Goal: Task Accomplishment & Management: Manage account settings

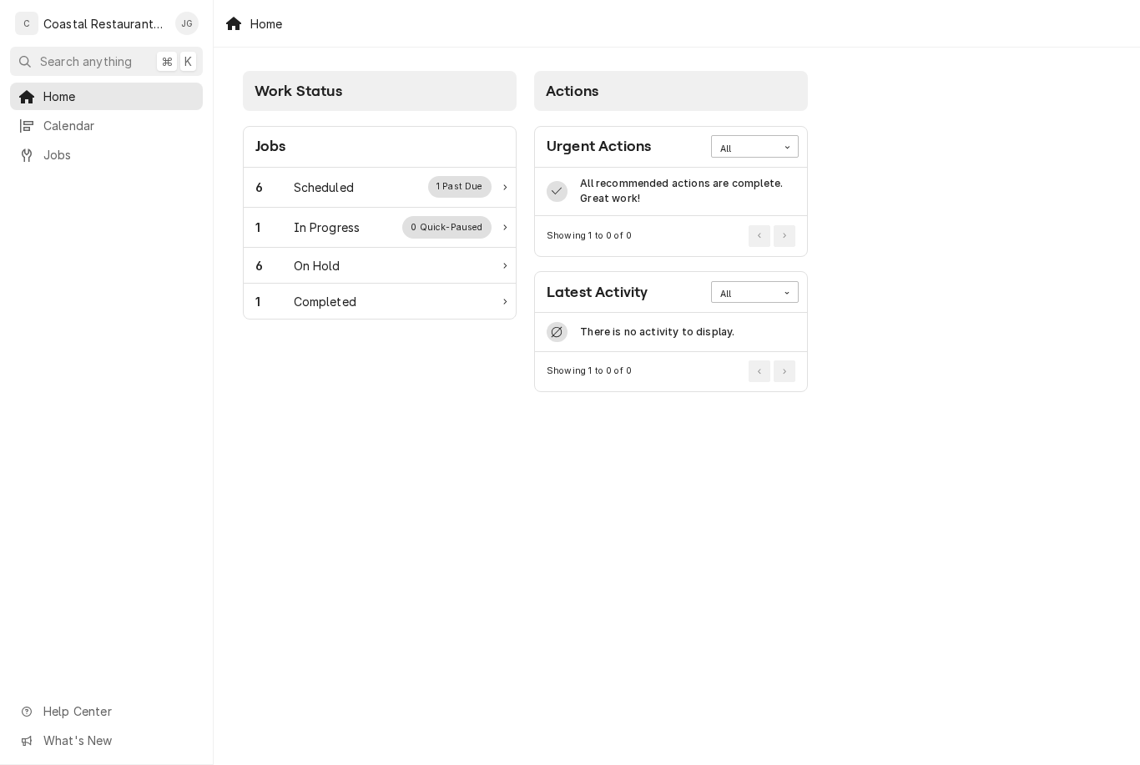
click at [329, 189] on div "Scheduled" at bounding box center [324, 188] width 60 height 18
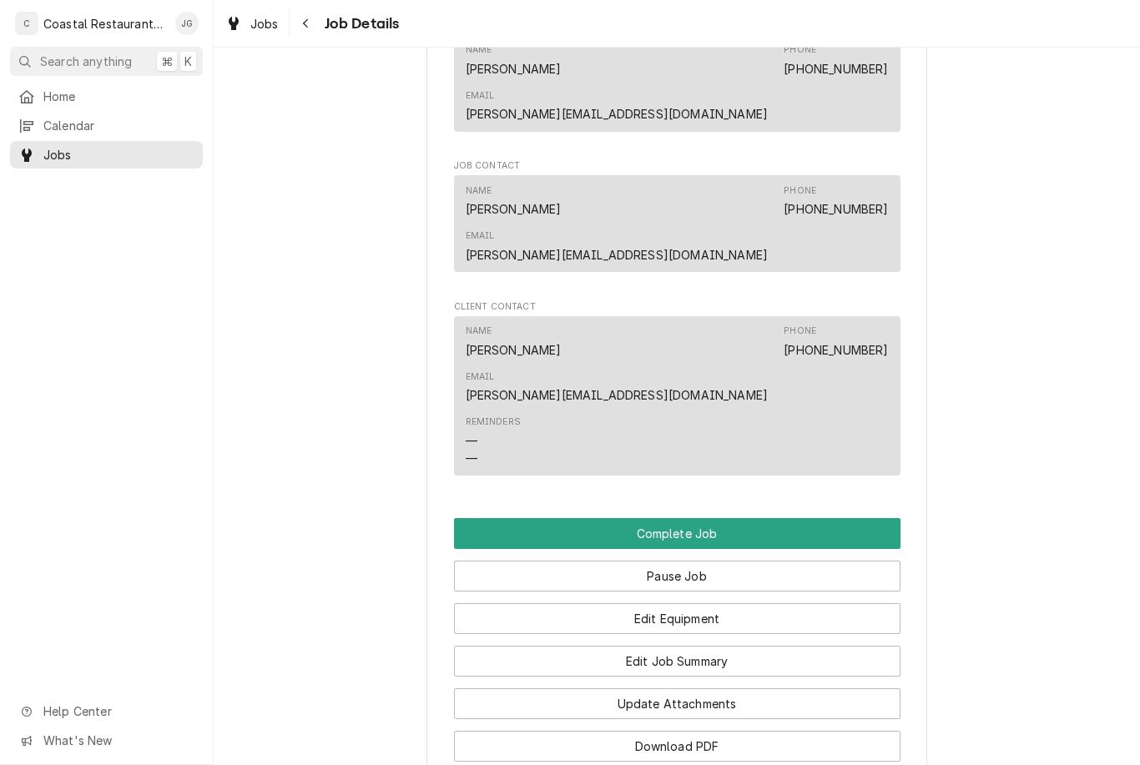
scroll to position [1099, 0]
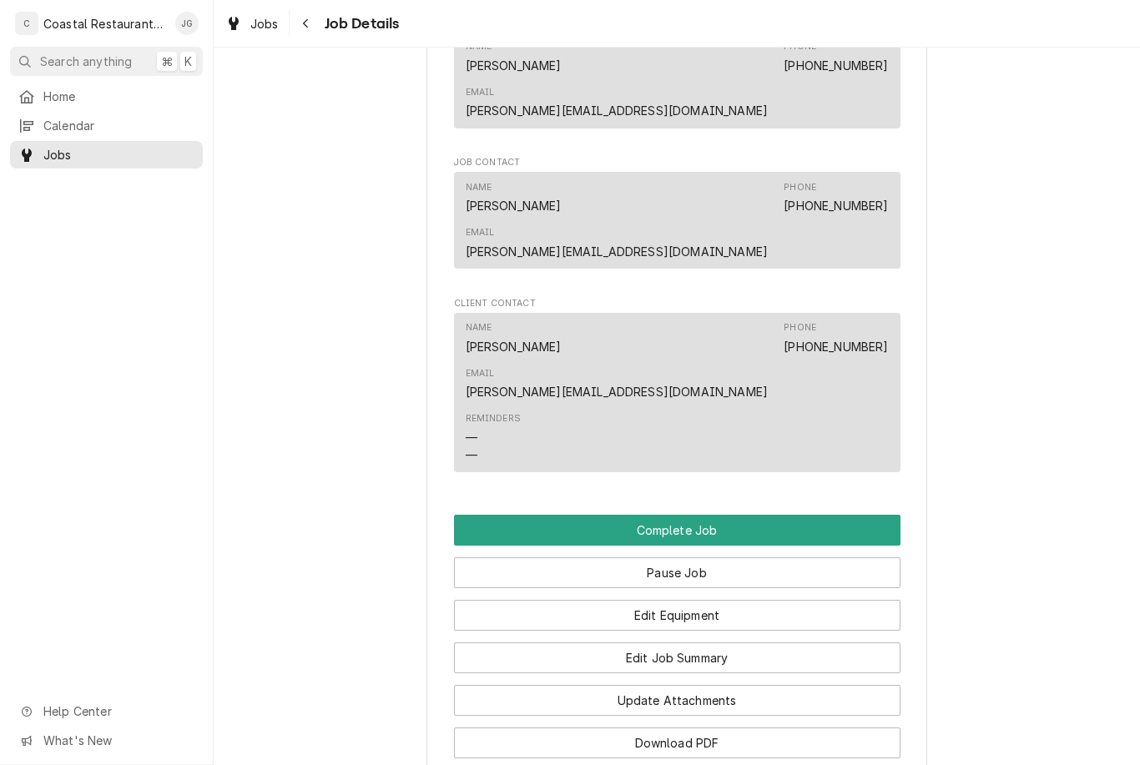
click at [715, 643] on button "Edit Job Summary" at bounding box center [677, 658] width 447 height 31
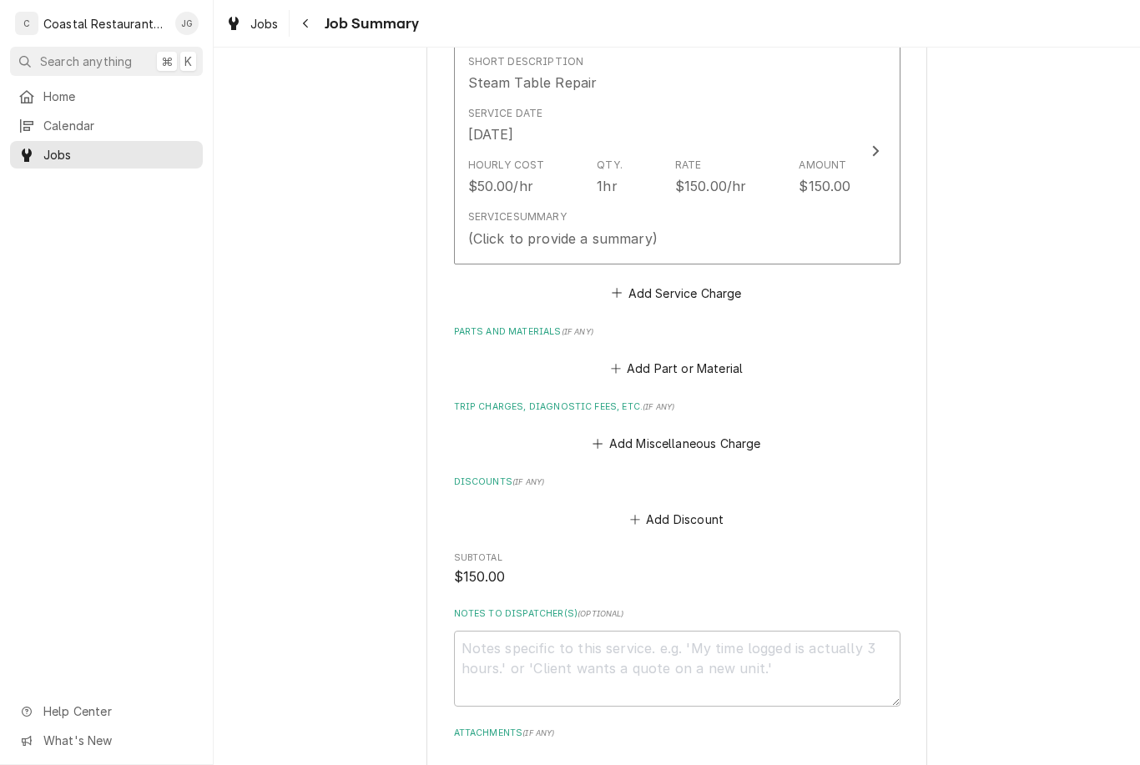
scroll to position [447, 0]
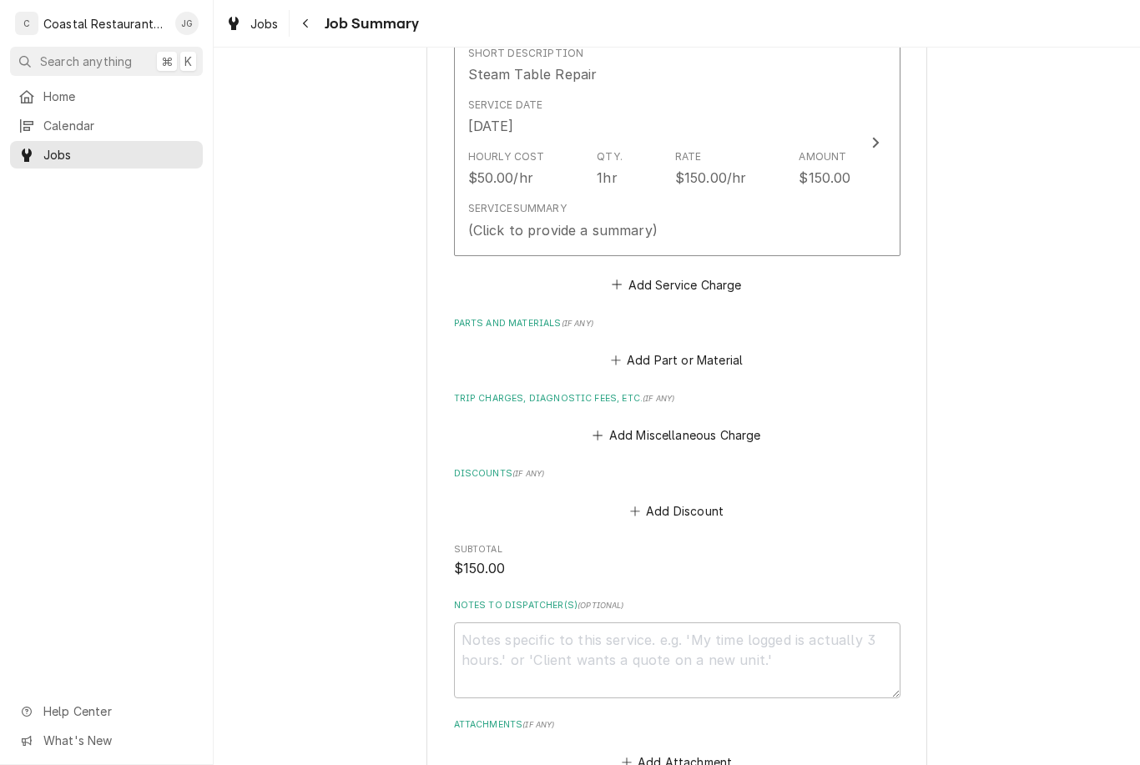
click at [600, 399] on div "Trip Charges, Diagnostic Fees, etc. ( if any ) Add Miscellaneous Charge" at bounding box center [677, 419] width 447 height 55
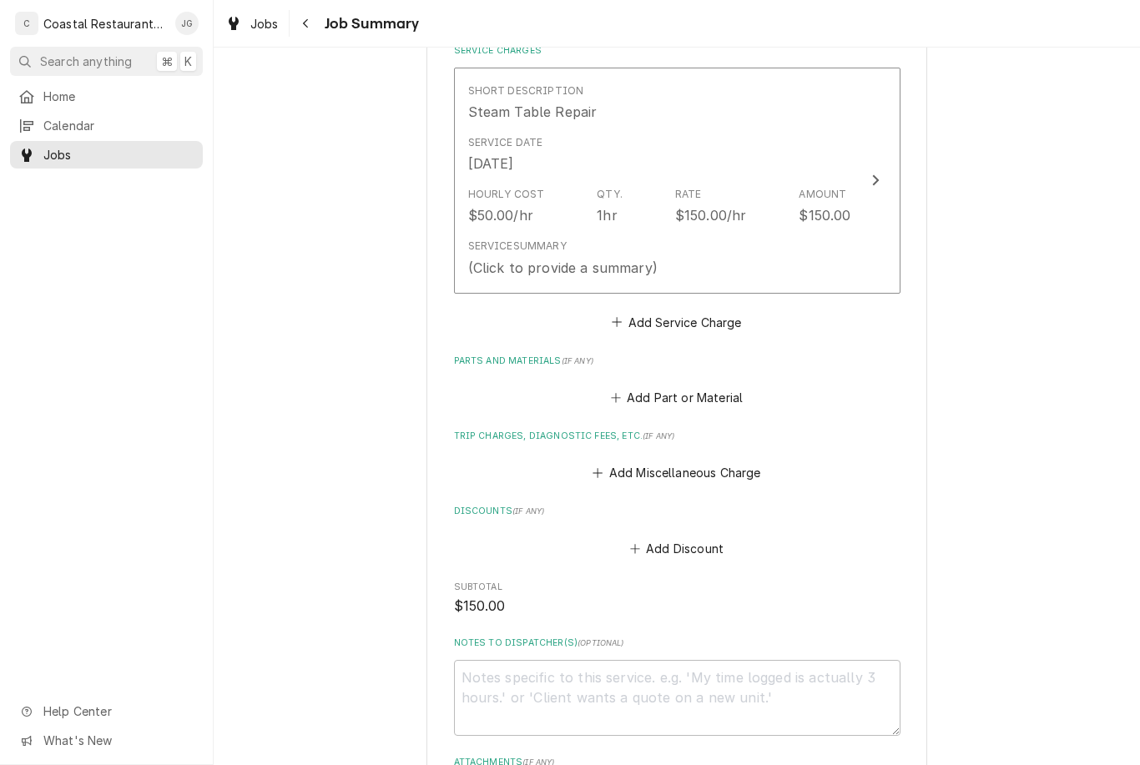
scroll to position [411, 0]
click at [607, 468] on button "Add Miscellaneous Charge" at bounding box center [677, 472] width 174 height 23
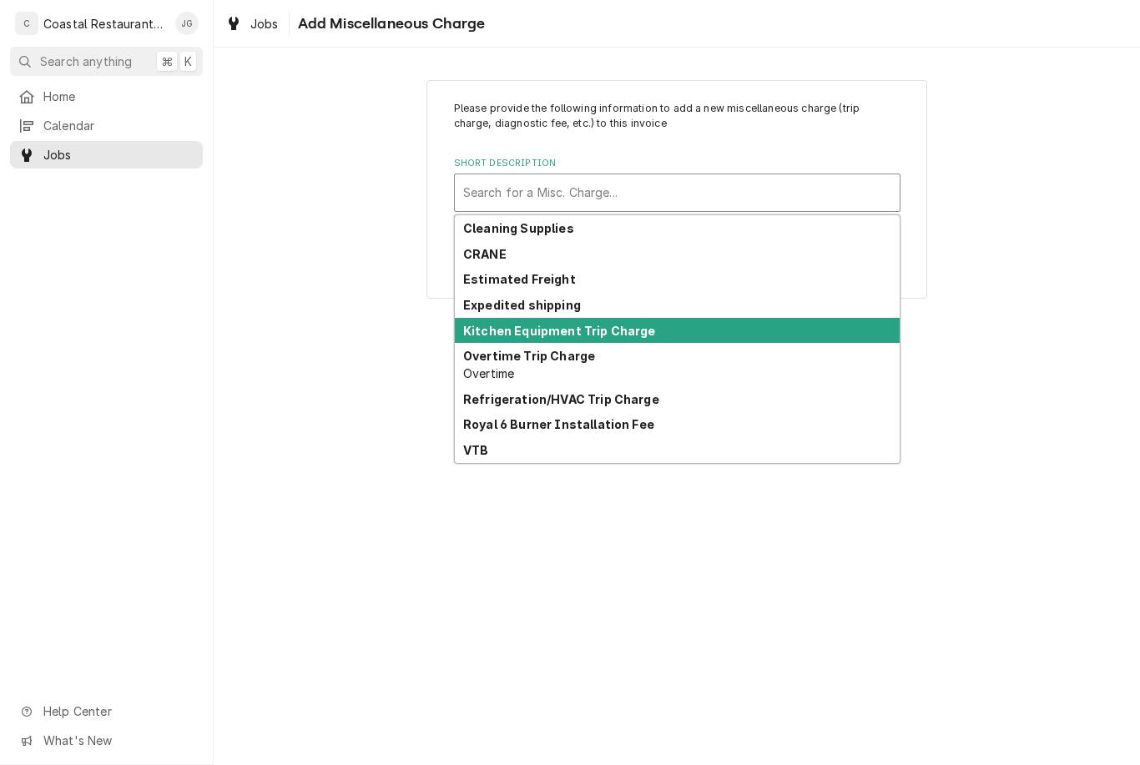
click at [618, 329] on strong "Kitchen Equipment Trip Charge" at bounding box center [559, 331] width 193 height 14
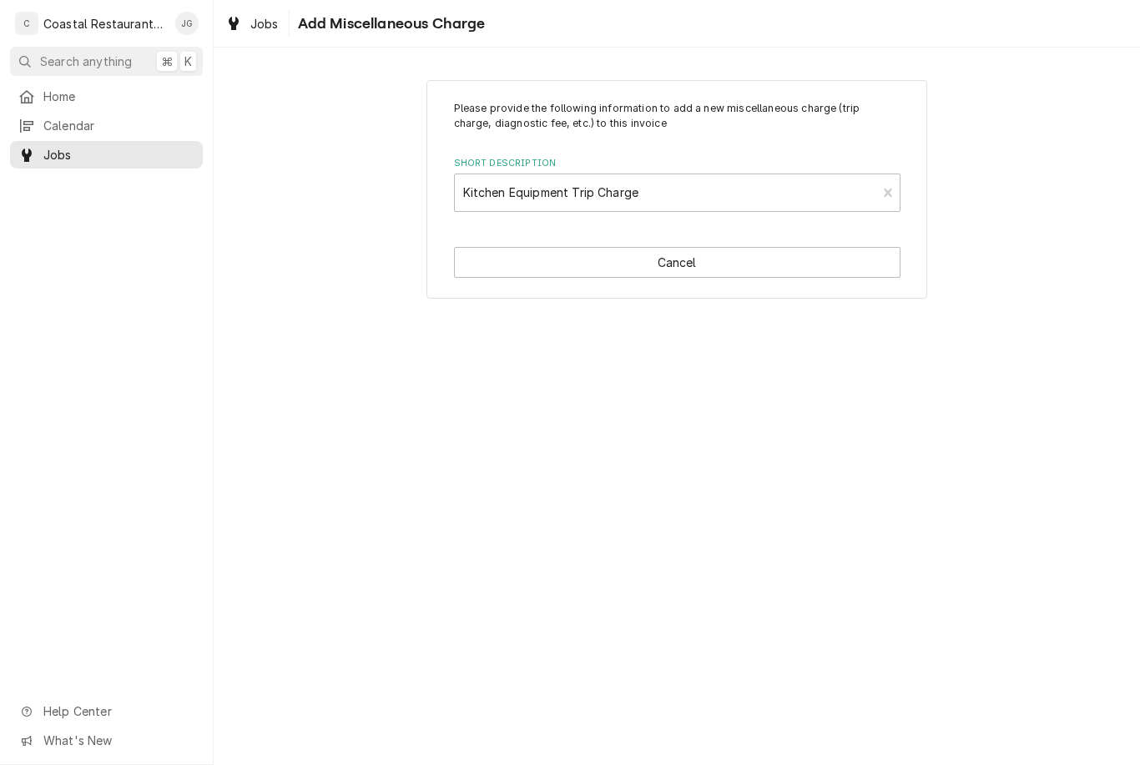
type textarea "x"
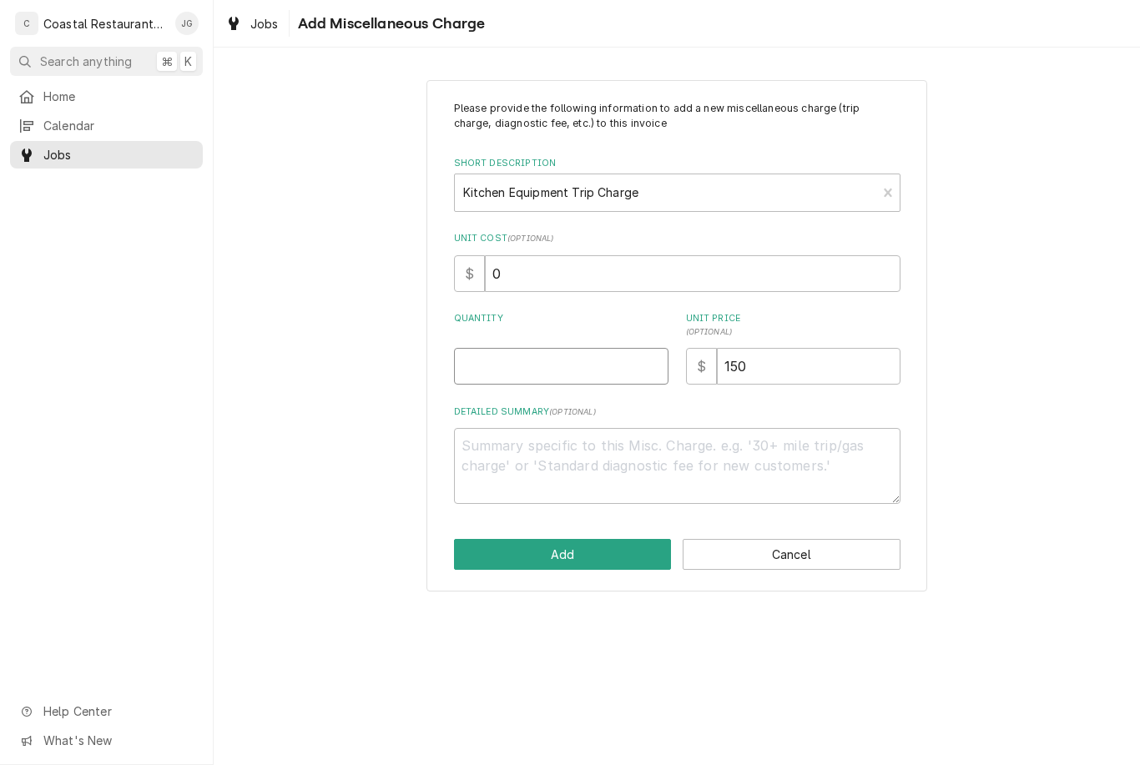
click at [544, 367] on input "Quantity" at bounding box center [561, 366] width 215 height 37
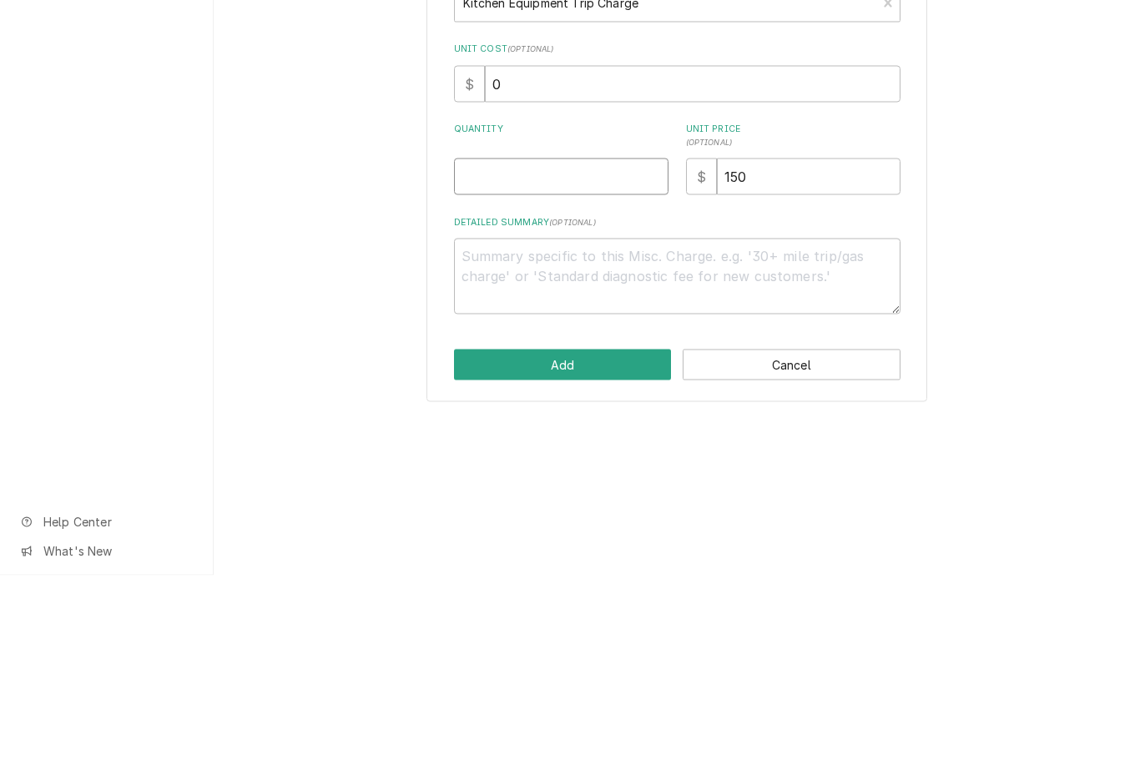
type input "1"
type textarea "x"
type input "1"
click at [1088, 248] on div "Please provide the following information to add a new miscellaneous charge (tri…" at bounding box center [677, 335] width 927 height 541
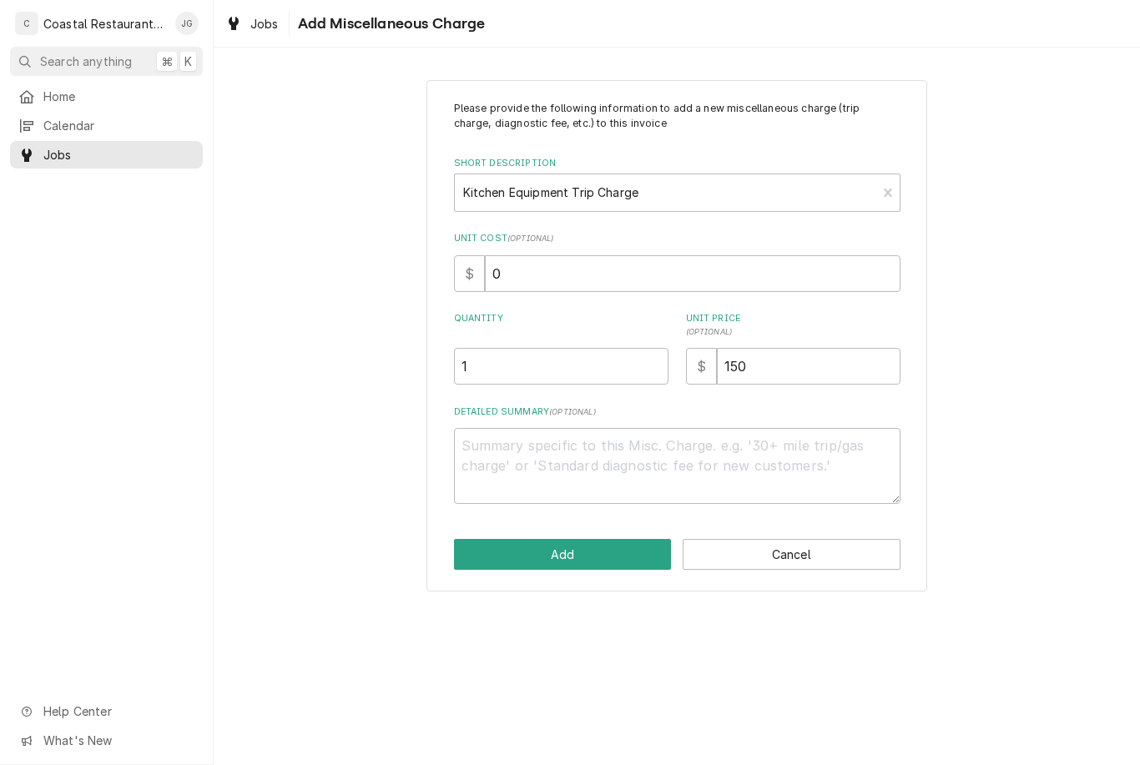
click at [591, 549] on button "Add" at bounding box center [563, 554] width 218 height 31
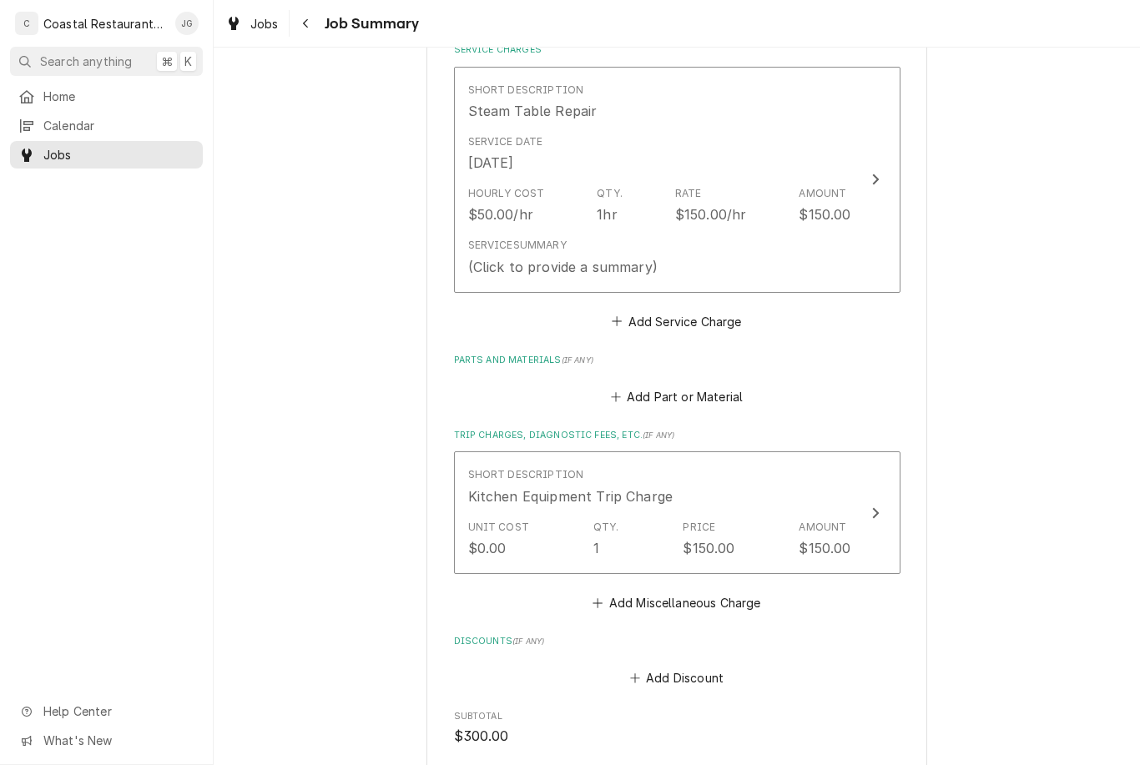
click at [666, 222] on div "Hourly Cost $50.00/hr Qty. 1hr Rate $150.00/hr Amount $150.00" at bounding box center [659, 205] width 383 height 52
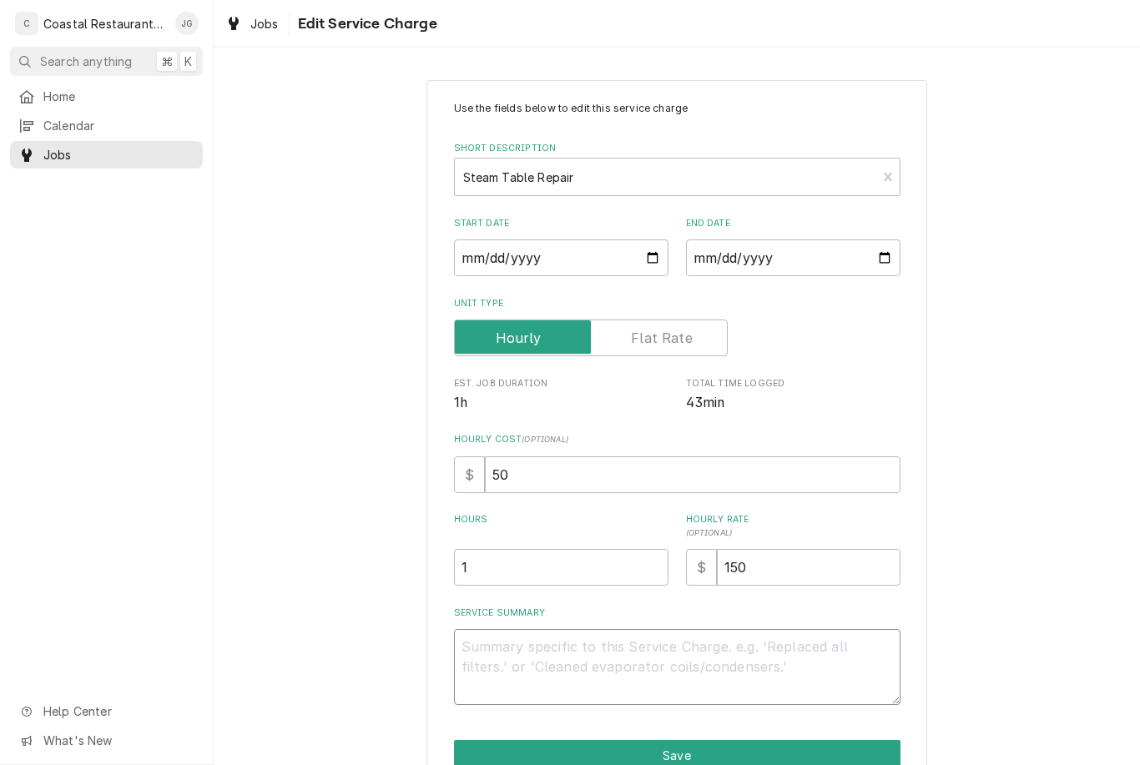
click at [654, 640] on textarea "Service Summary" at bounding box center [677, 667] width 447 height 76
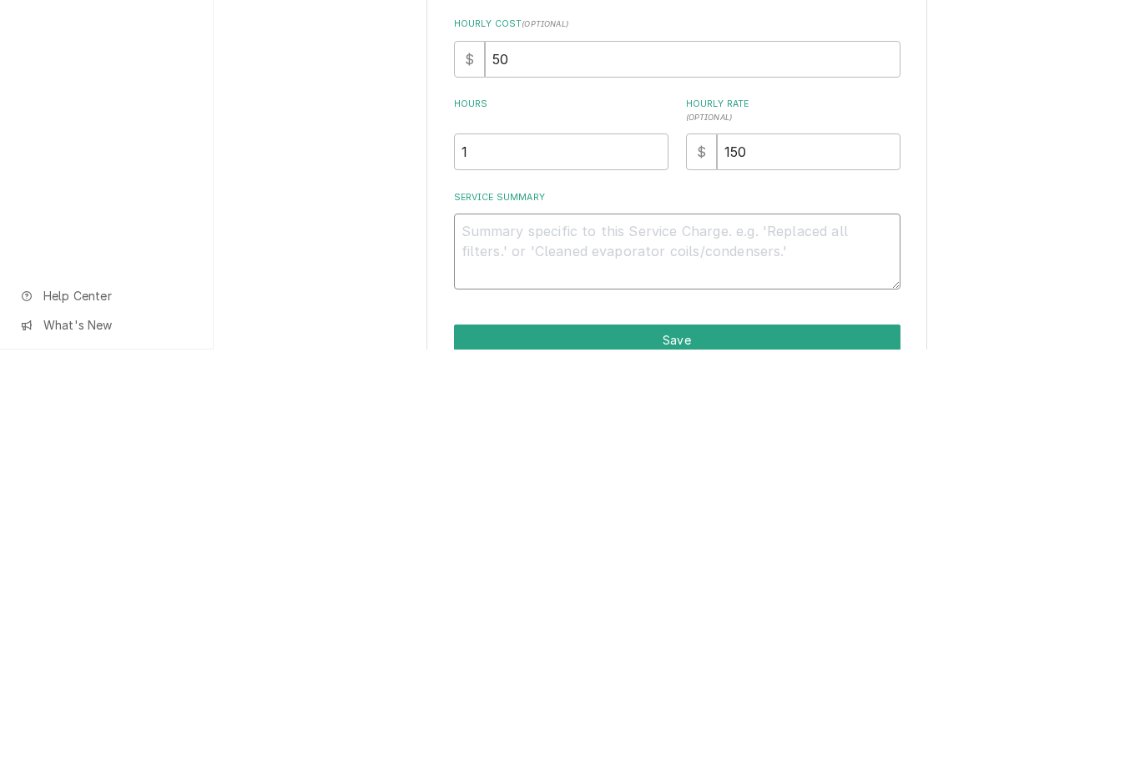
type textarea "x"
type textarea "A"
type textarea "x"
type textarea "Arr"
type textarea "x"
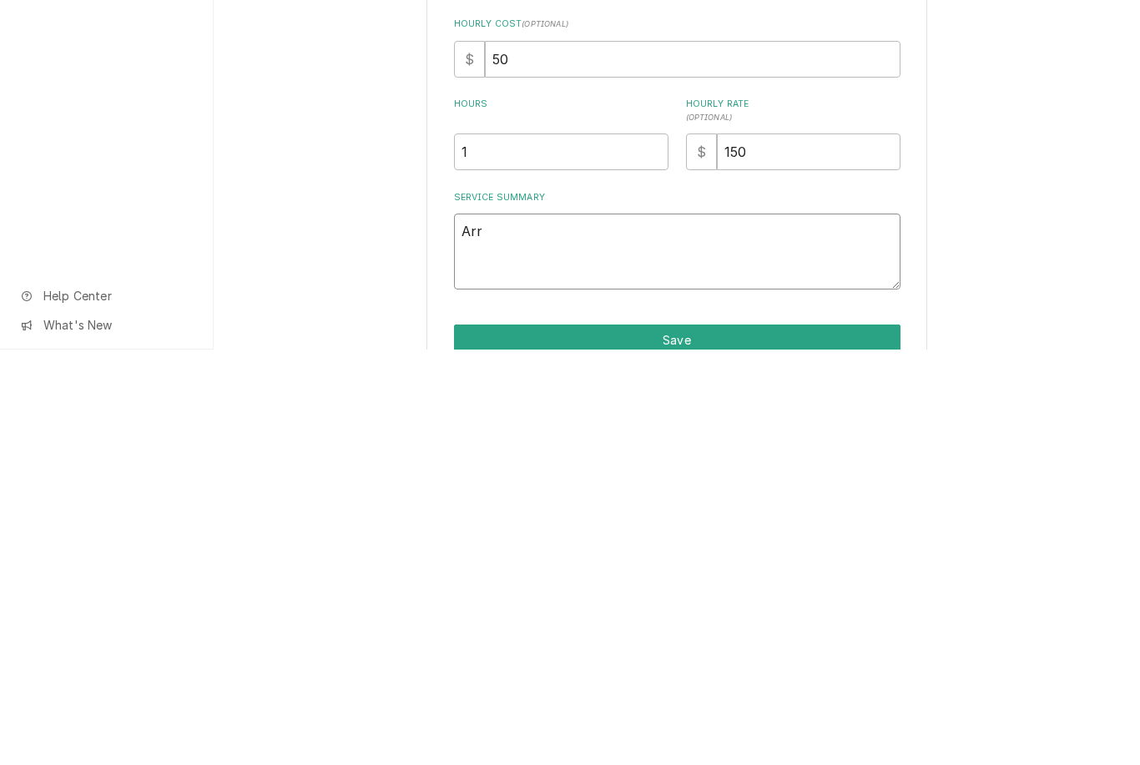
type textarea "Arriv"
type textarea "x"
type textarea "Arrived"
type textarea "x"
type textarea "Arrived on"
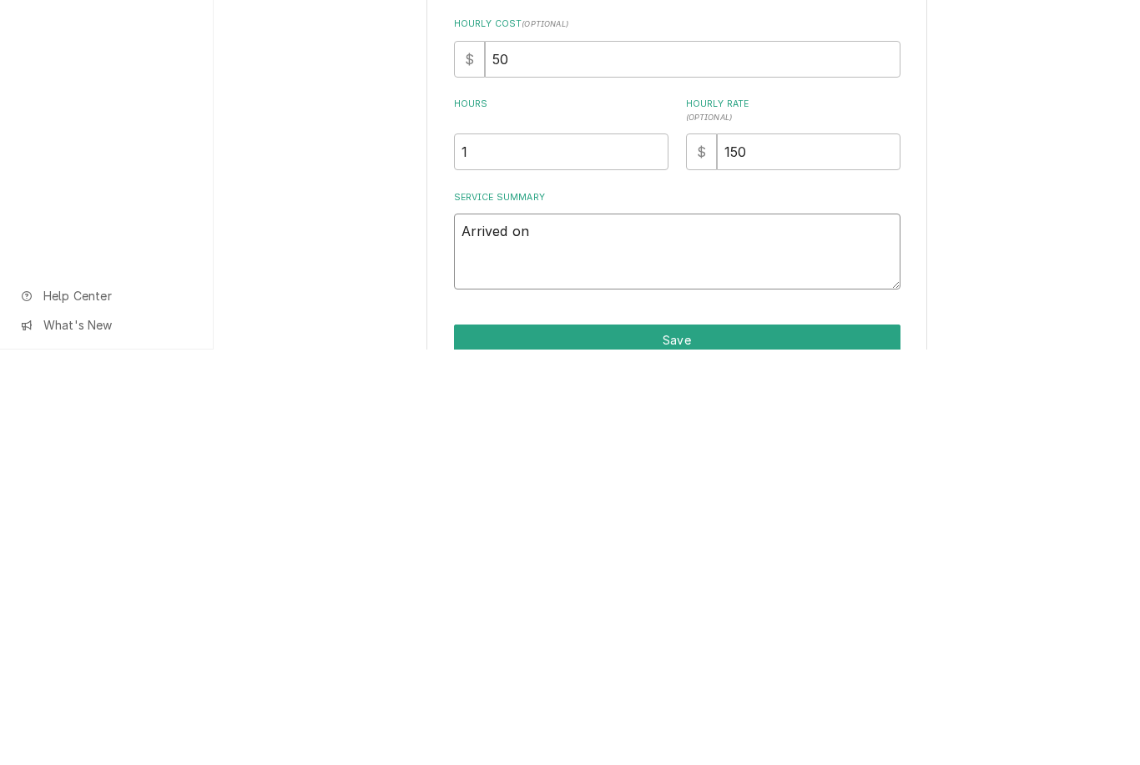
type textarea "x"
type textarea "Arrived on site"
type textarea "x"
type textarea "Arrived on site checked"
type textarea "x"
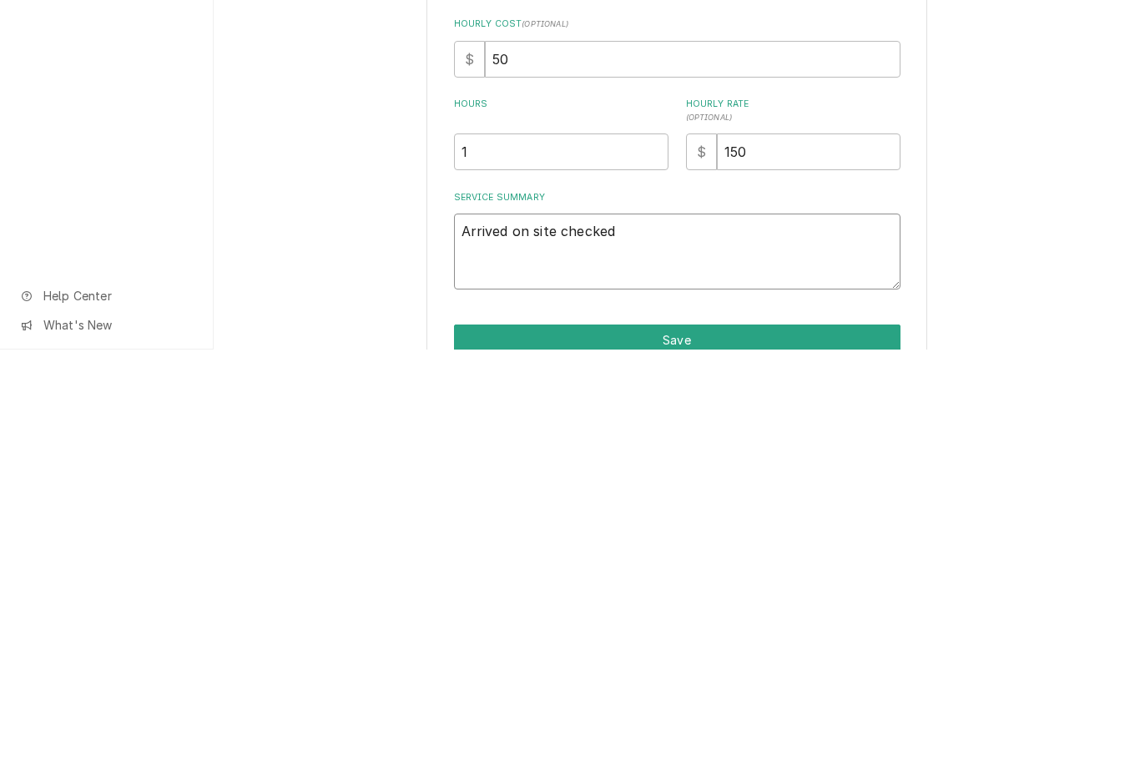
type textarea "Arrived on site checked in with"
type textarea "x"
type textarea "Arrived on site checked in with kitchen"
type textarea "x"
type textarea "Arrived on site checked in with kitchen found"
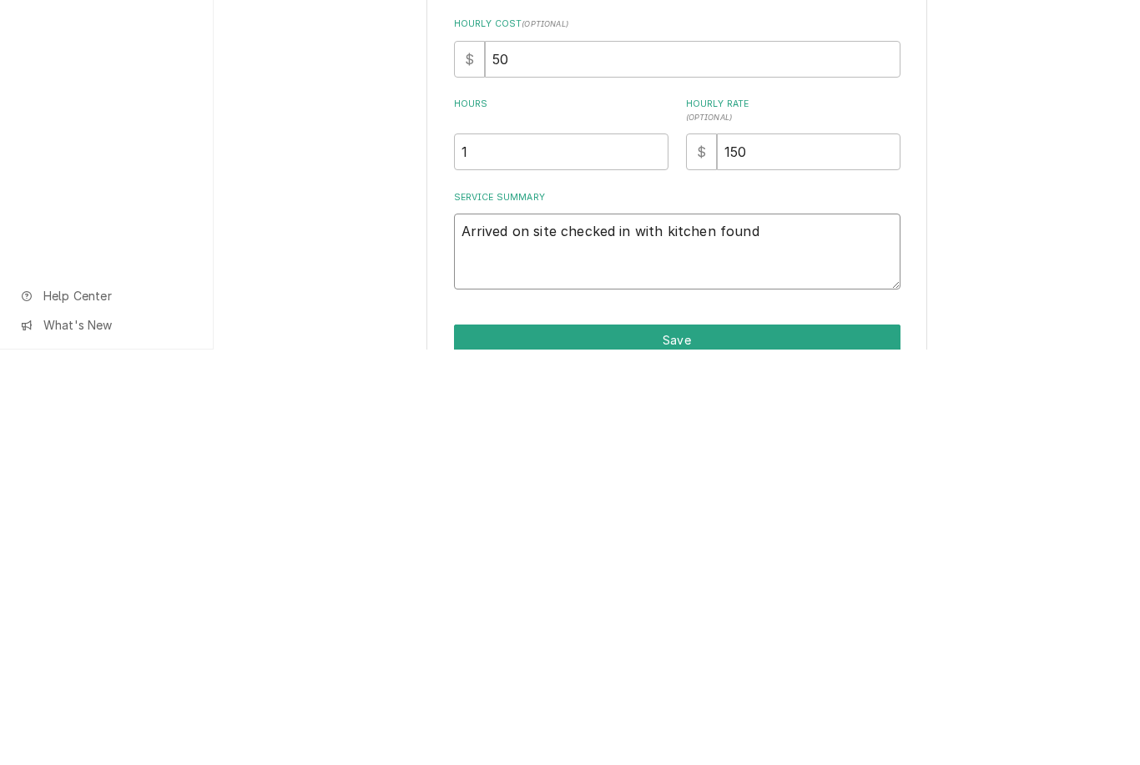
type textarea "x"
type textarea "Arrived on site checked in with kitchen found middle"
type textarea "x"
type textarea "Arrived on site checked in with kitchen found middle section"
type textarea "x"
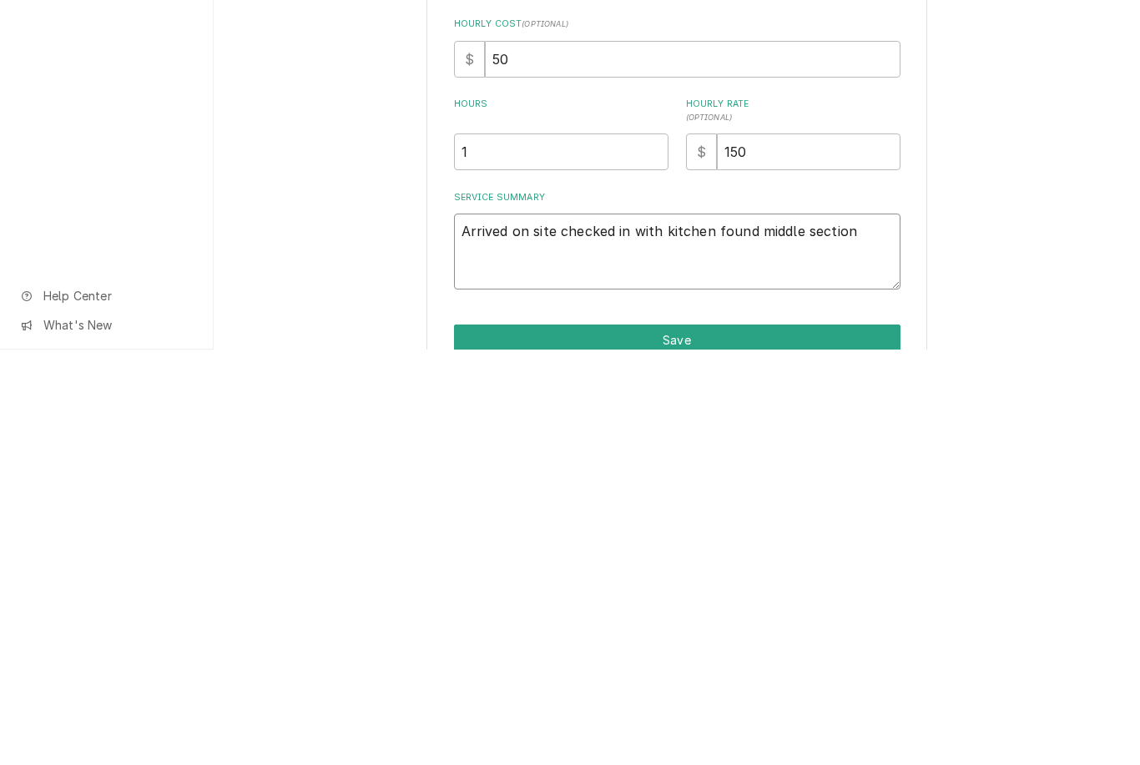
type textarea "Arrived on site checked in with kitchen found middle section of"
type textarea "x"
type textarea "Arrived on site checked in with kitchen middle section of"
type textarea "x"
type textarea "Arrived on site checked in with kitchen middle section of steam table"
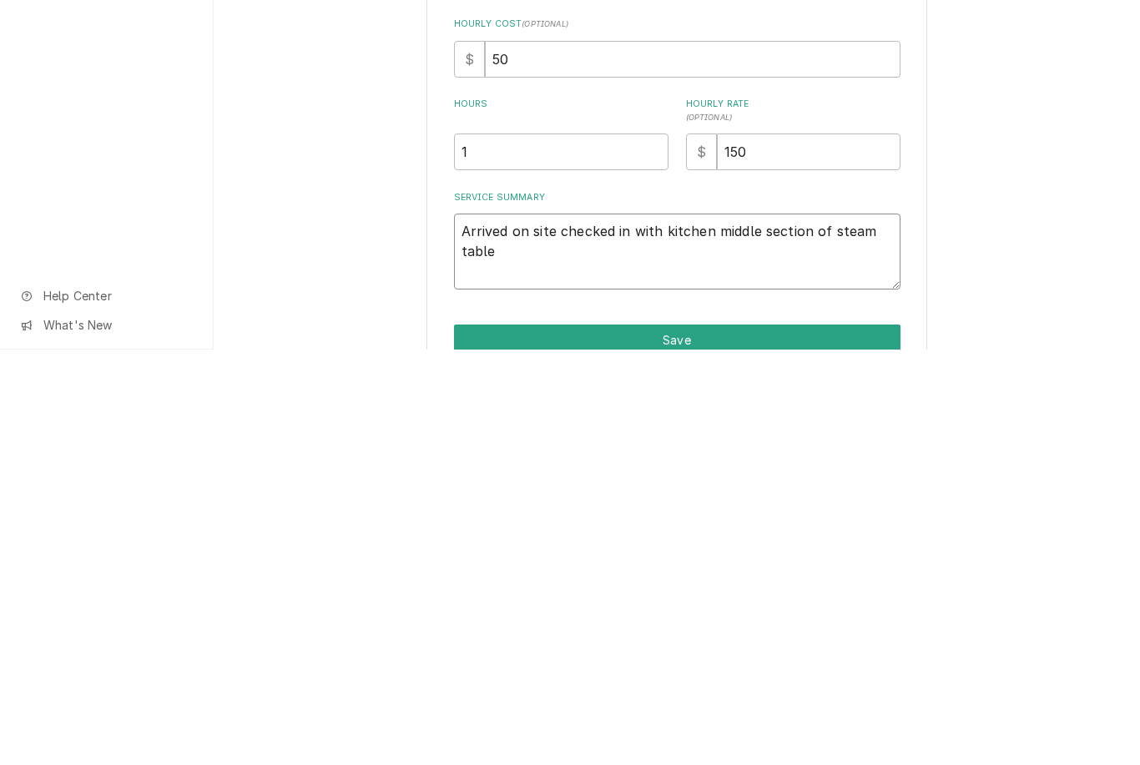
type textarea "x"
type textarea "Arrived on site checked in with kitchen middle section of steam table not worki…"
type textarea "x"
type textarea "Arrived on site checked in with kitchen middle section of steam table not worki…"
type textarea "x"
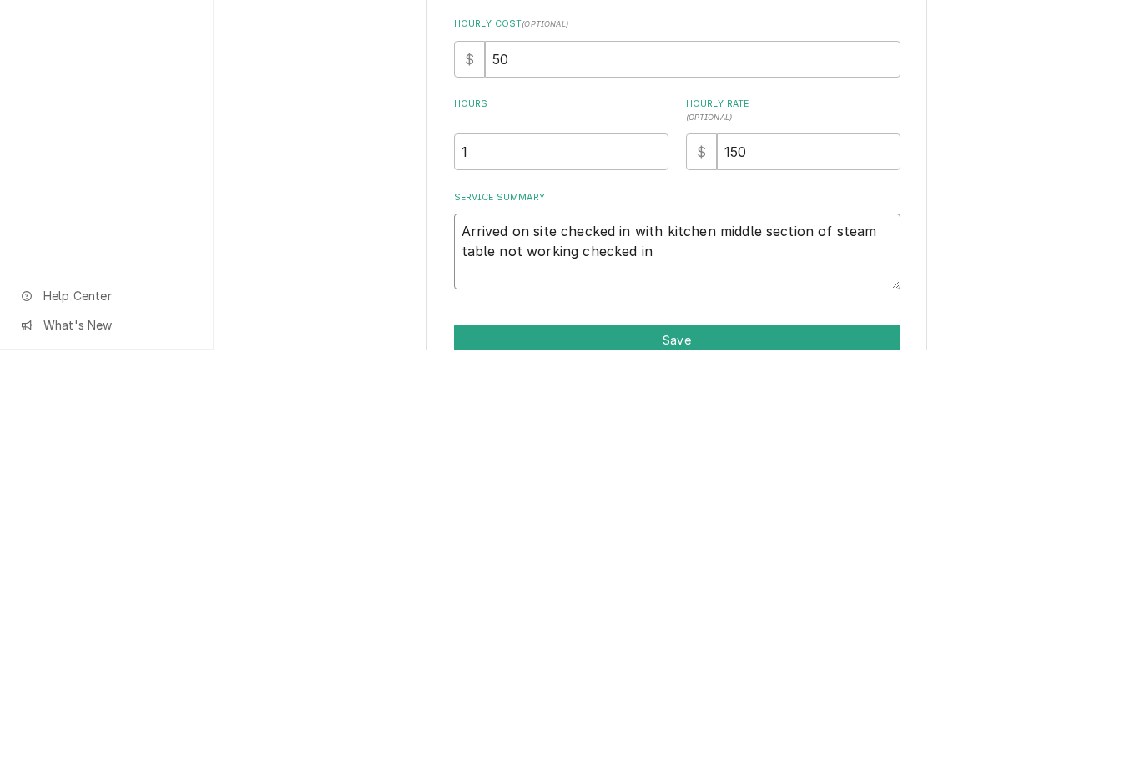
type textarea "Arrived on site checked in with kitchen middle section of steam table not worki…"
type textarea "x"
type textarea "Arrived on site checked in with kitchen middle section of steam table not worki…"
type textarea "x"
type textarea "Arrived on site checked in with kitchen middle section of steam table not worki…"
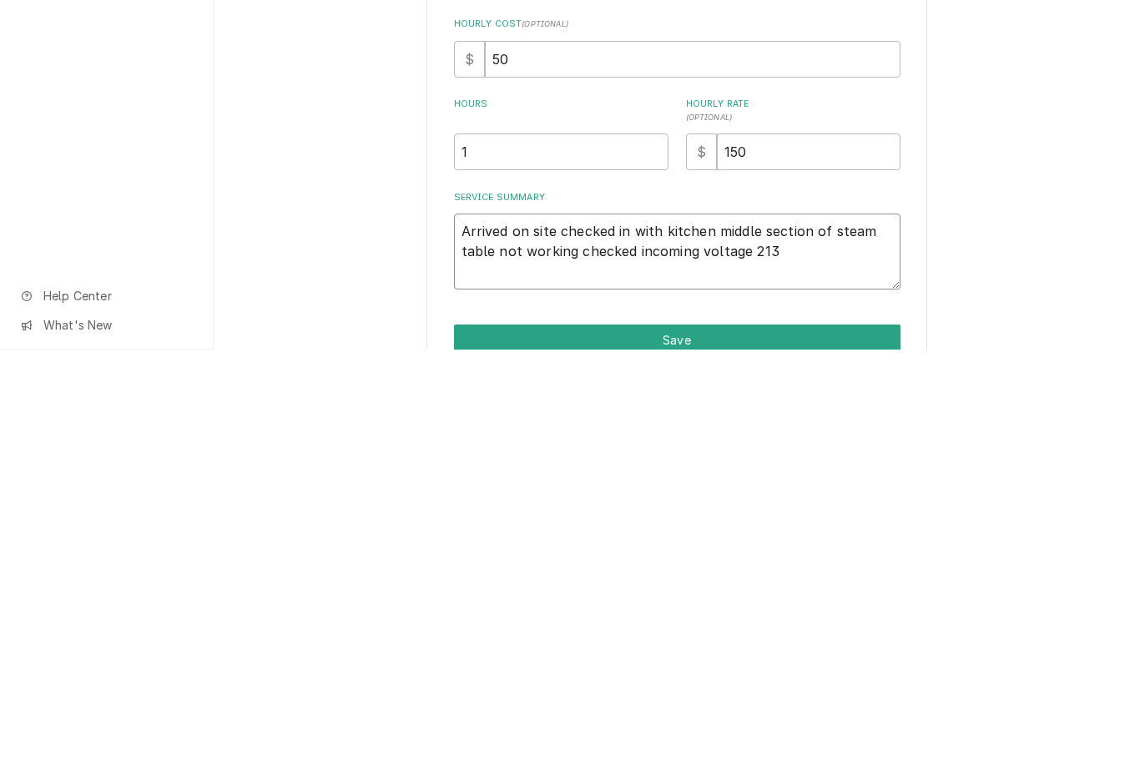
type textarea "x"
type textarea "Arrived on site checked in with kitchen middle section of steam table not worki…"
type textarea "x"
type textarea "Arrived on site checked in with kitchen middle section of steam table not worki…"
type textarea "x"
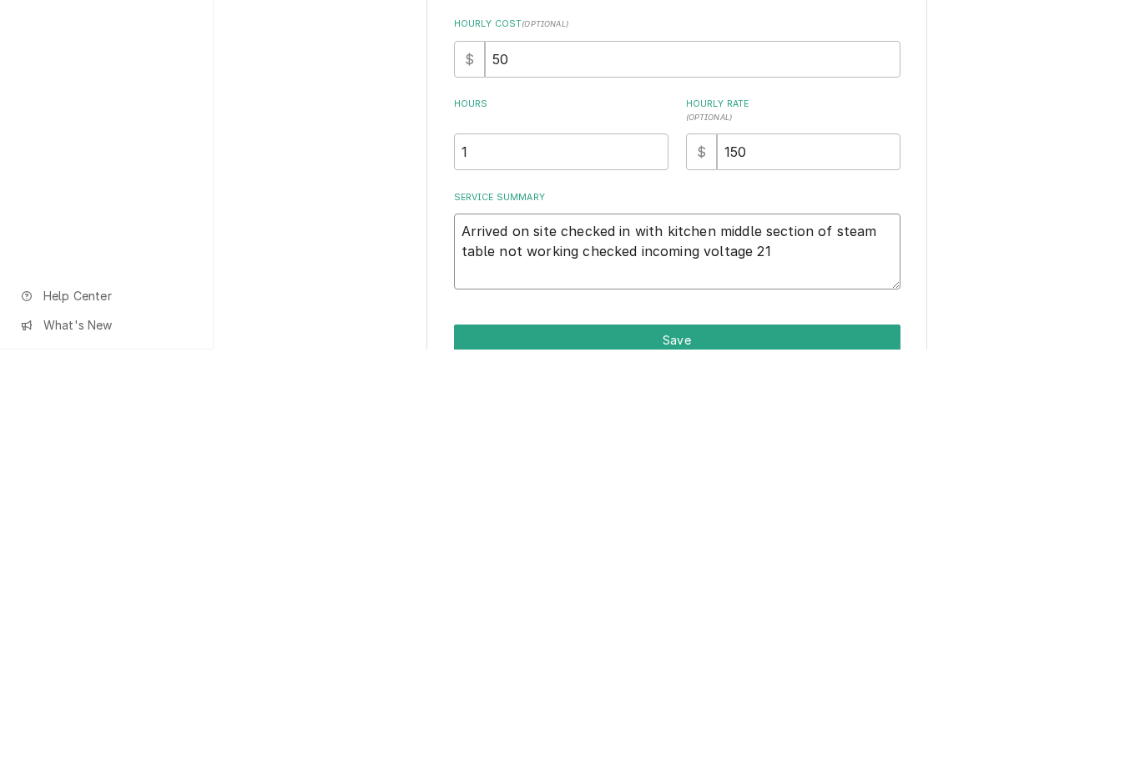
type textarea "Arrived on site checked in with kitchen middle section of steam table not worki…"
type textarea "x"
type textarea "Arrived on site checked in with kitchen middle section of steam table not worki…"
type textarea "x"
type textarea "Arrived on site checked in with kitchen middle section of steam table not worki…"
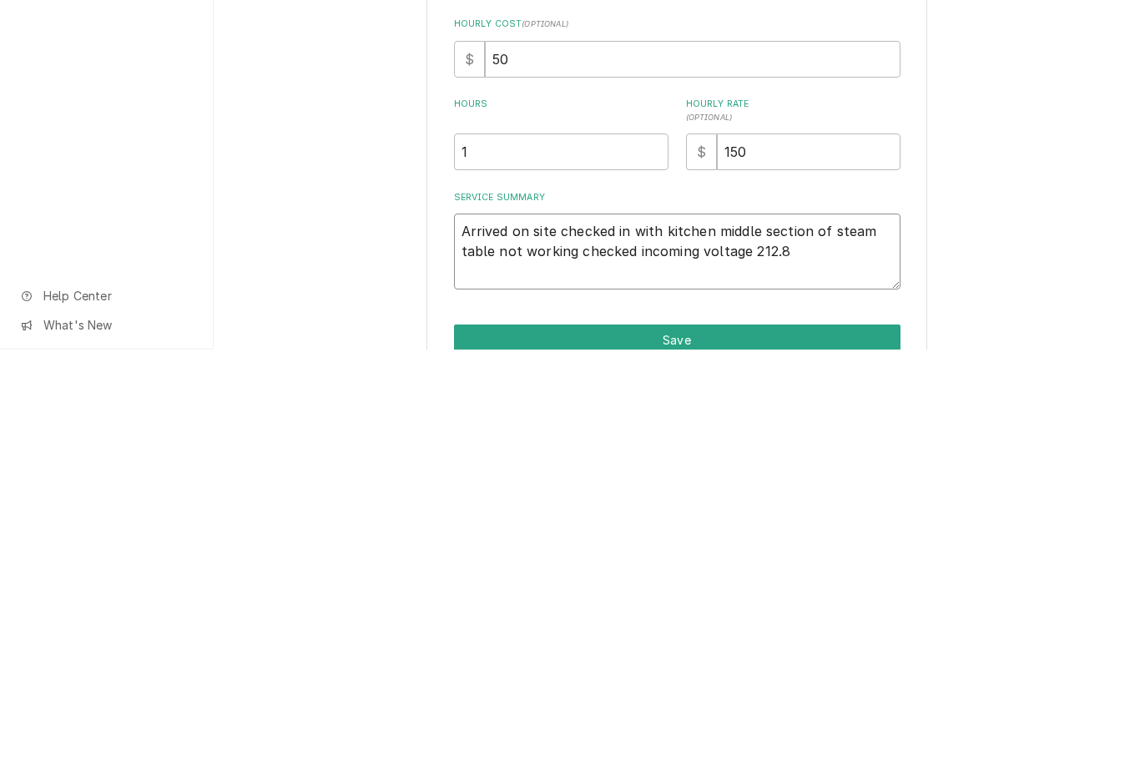
type textarea "x"
type textarea "Arrived on site checked in with kitchen middle section of steam table not worki…"
type textarea "x"
type textarea "Arrived on site checked in with kitchen middle section of steam table not worki…"
type textarea "x"
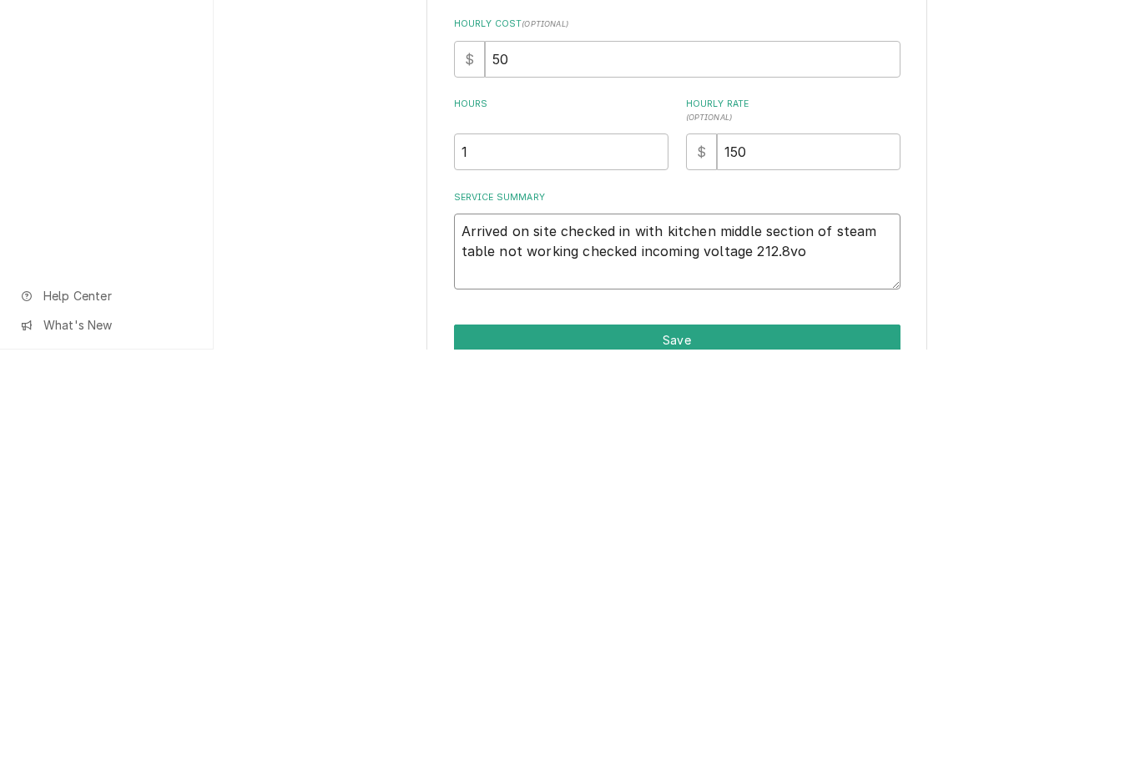
type textarea "Arrived on site checked in with kitchen middle section of steam table not worki…"
type textarea "x"
type textarea "Arrived on site checked in with kitchen middle section of steam table not worki…"
type textarea "x"
type textarea "Arrived on site checked in with kitchen middle section of steam table not worki…"
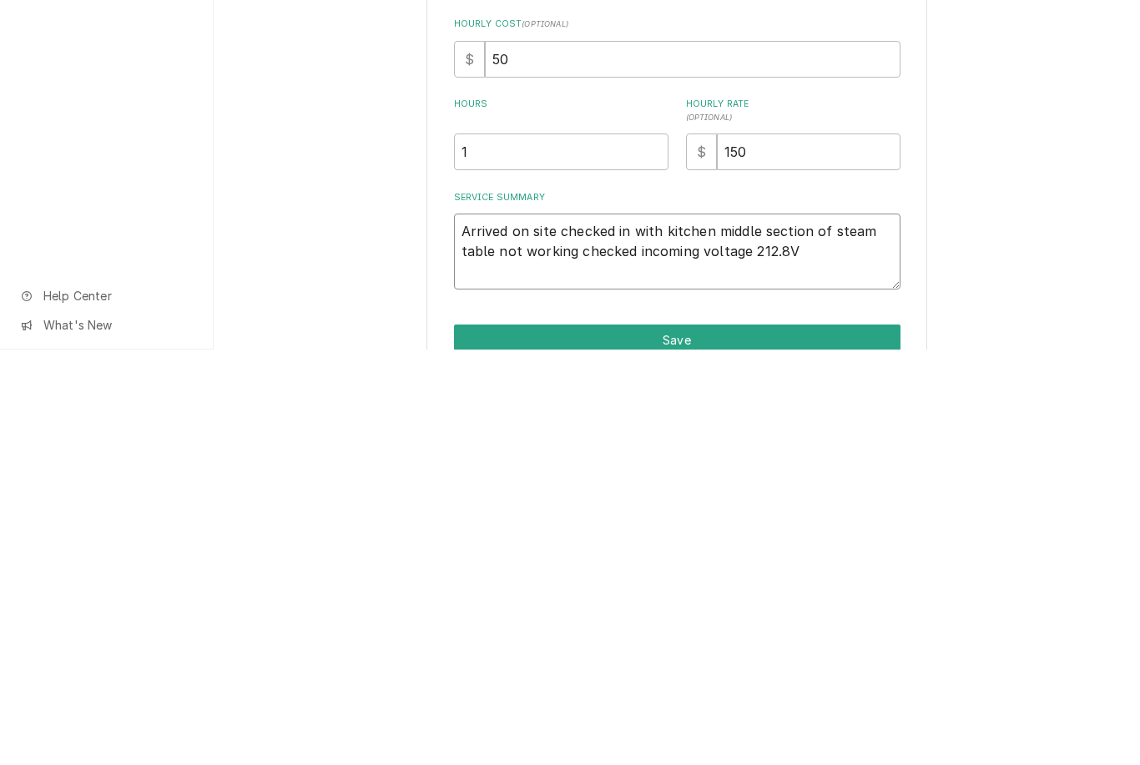
type textarea "x"
type textarea "Arrived on site checked in with kitchen middle section of steam table not worki…"
type textarea "x"
type textarea "Arrived on site checked in with kitchen middle section of steam table not worki…"
type textarea "x"
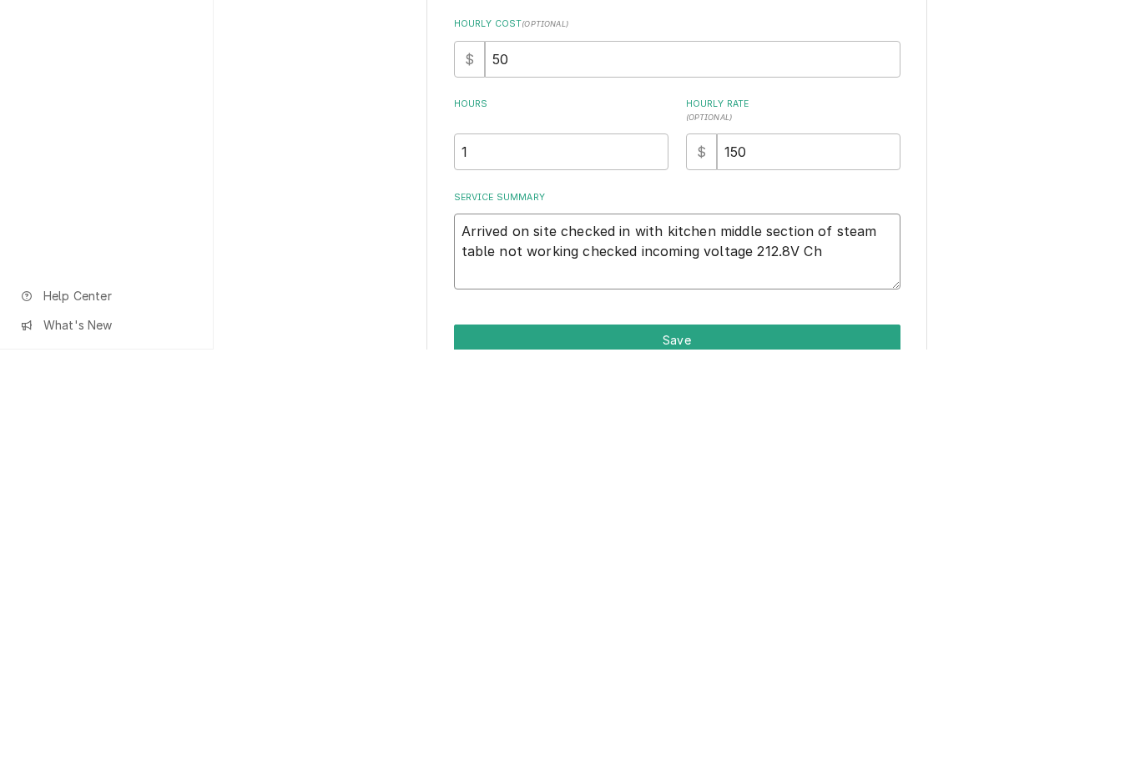
type textarea "Arrived on site checked in with kitchen middle section of steam table not worki…"
type textarea "x"
type textarea "Arrived on site checked in with kitchen middle section of steam table not worki…"
type textarea "x"
type textarea "Arrived on site checked in with kitchen middle section of steam table not worki…"
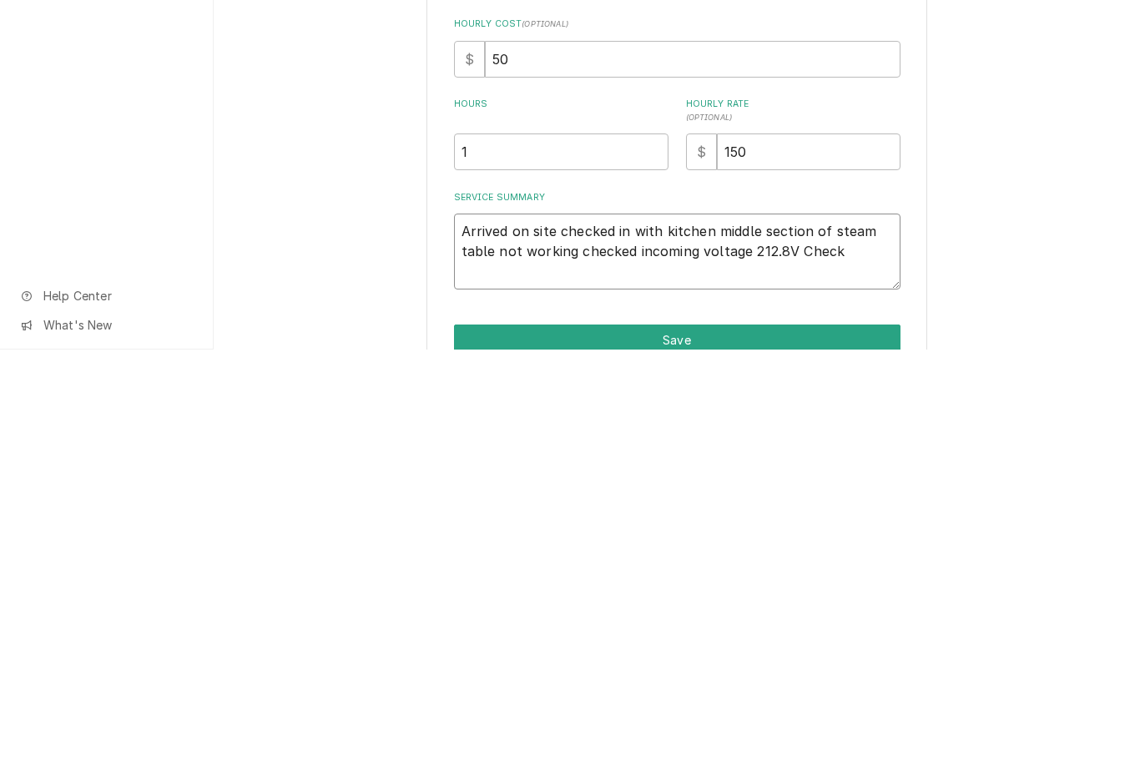
type textarea "x"
type textarea "Arrived on site checked in with kitchen middle section of steam table not worki…"
type textarea "x"
type textarea "Arrived on site checked in with kitchen middle section of steam table not worki…"
type textarea "x"
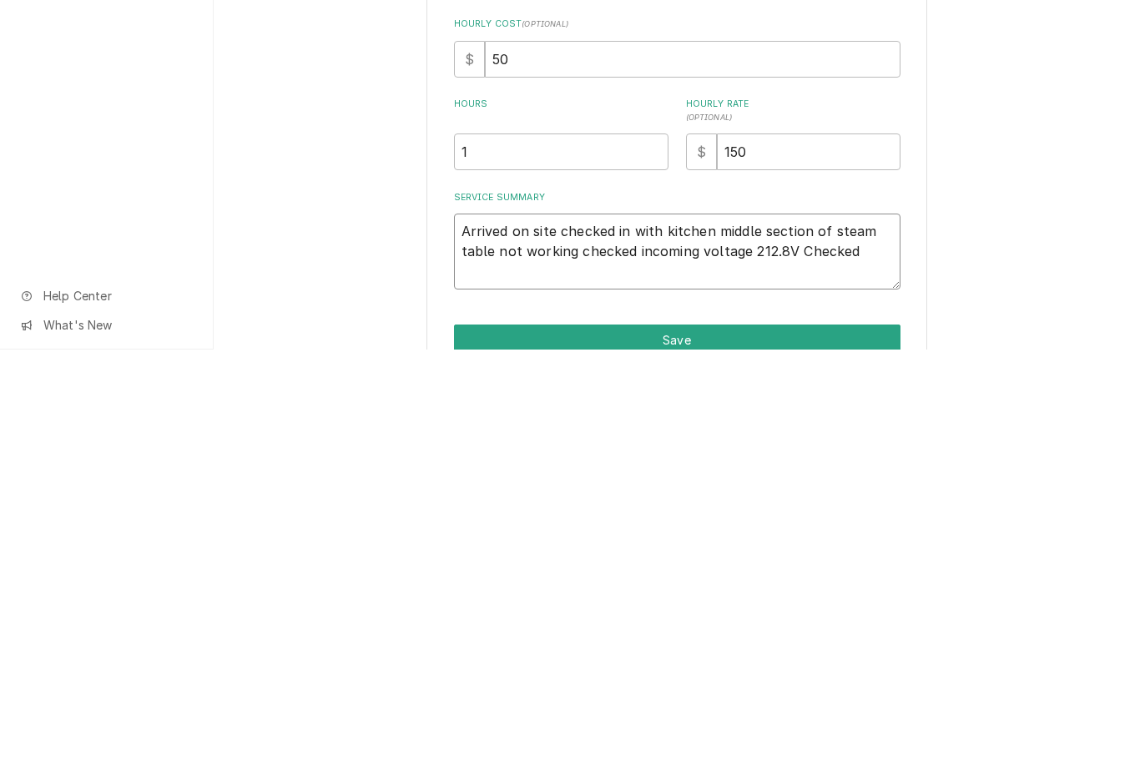
type textarea "Arrived on site checked in with kitchen middle section of steam table not worki…"
type textarea "x"
type textarea "Arrived on site checked in with kitchen middle section of steam table not worki…"
type textarea "x"
type textarea "Arrived on site checked in with kitchen middle section of steam table not worki…"
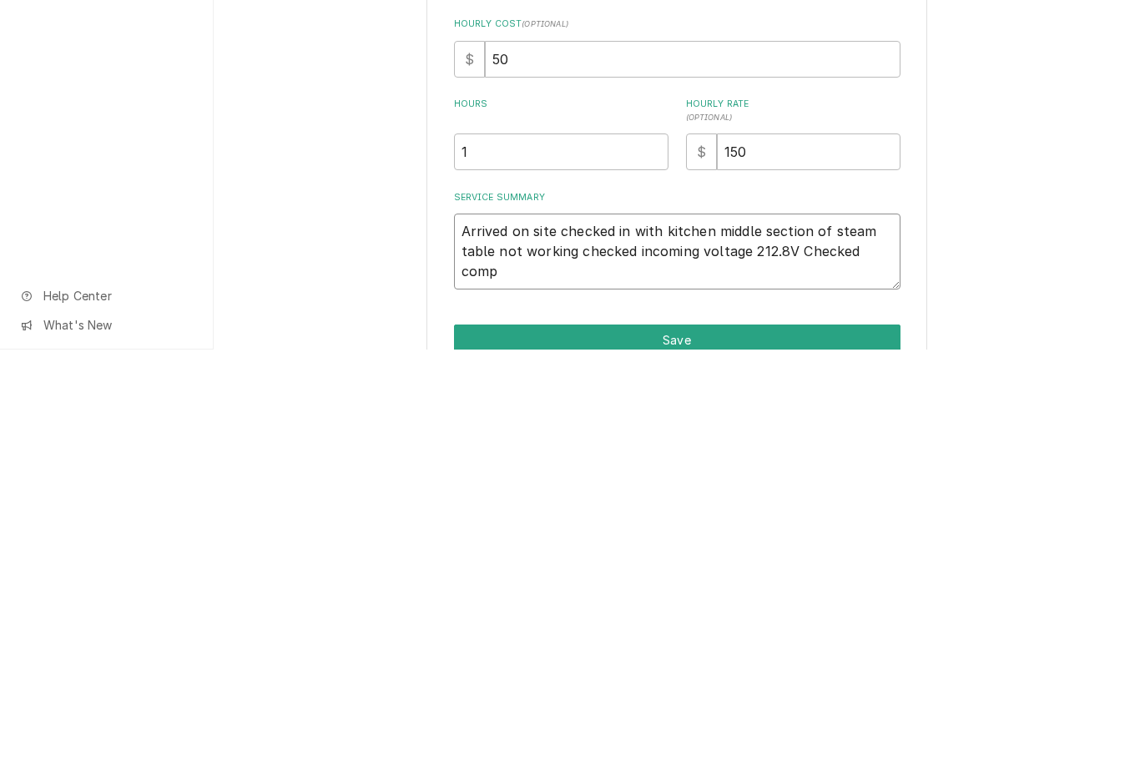
type textarea "x"
type textarea "Arrived on site checked in with kitchen middle section of steam table not worki…"
type textarea "x"
type textarea "Arrived on site checked in with kitchen middle section of steam table not worki…"
type textarea "x"
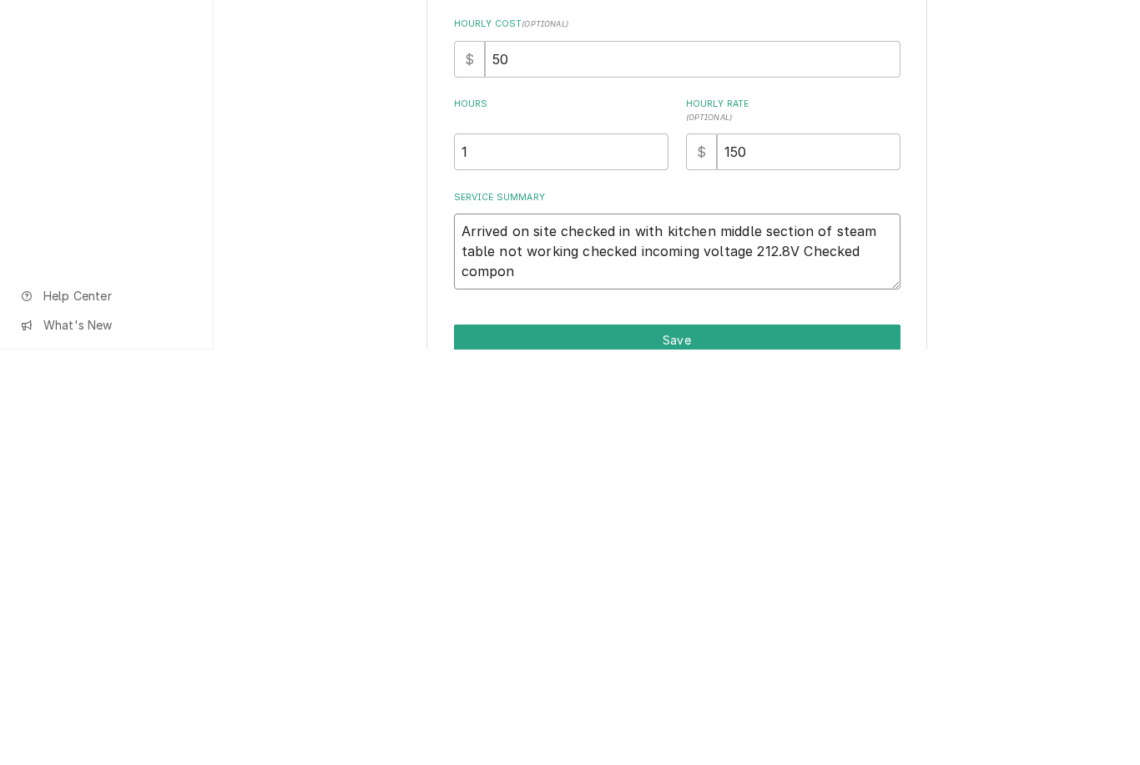
type textarea "Arrived on site checked in with kitchen middle section of steam table not worki…"
type textarea "x"
type textarea "Arrived on site checked in with kitchen middle section of steam table not worki…"
type textarea "x"
type textarea "Arrived on site checked in with kitchen middle section of steam table not worki…"
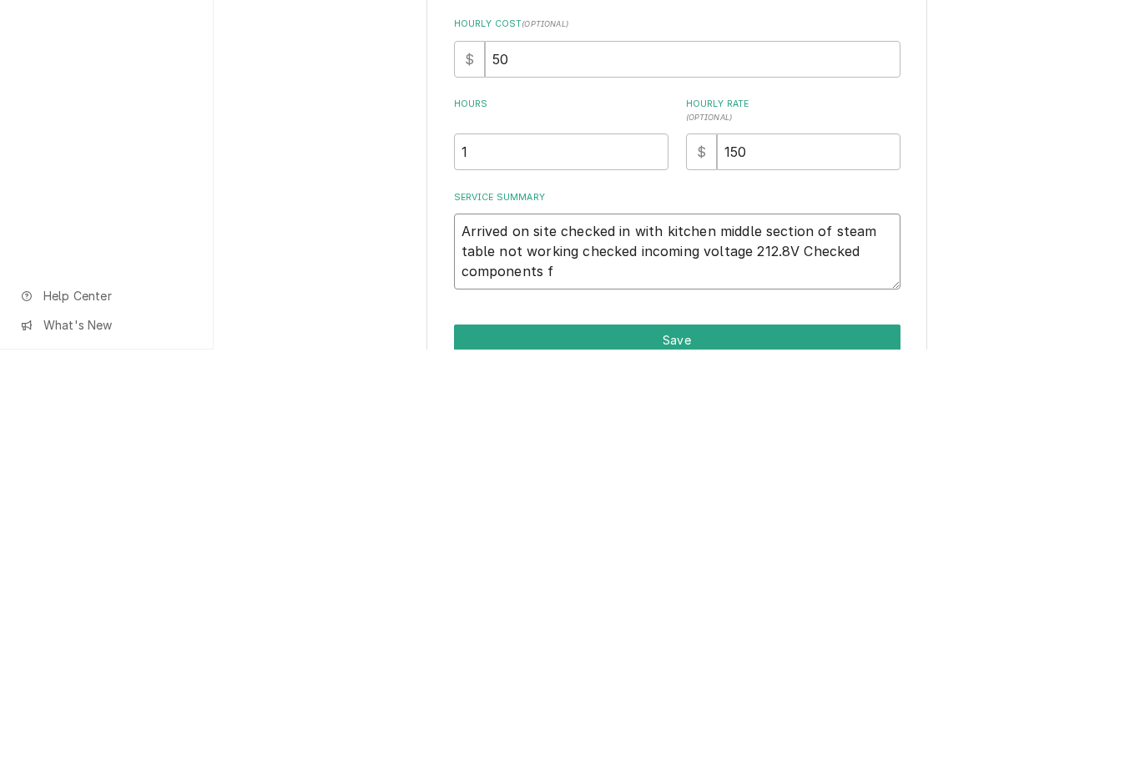
type textarea "x"
type textarea "Arrived on site checked in with kitchen middle section of steam table not worki…"
type textarea "x"
type textarea "Arrived on site checked in with kitchen middle section of steam table not worki…"
type textarea "x"
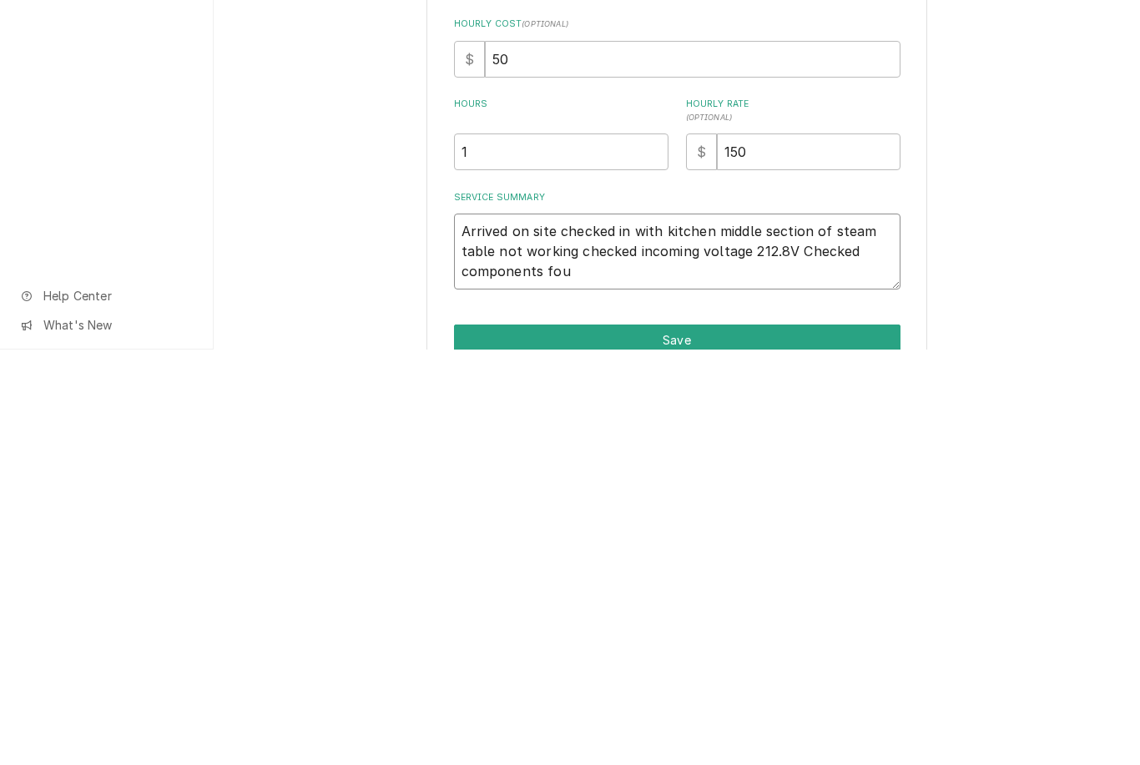
type textarea "Arrived on site checked in with kitchen middle section of steam table not worki…"
type textarea "x"
type textarea "Arrived on site checked in with kitchen middle section of steam table not worki…"
type textarea "x"
type textarea "Arrived on site checked in with kitchen middle section of steam table not worki…"
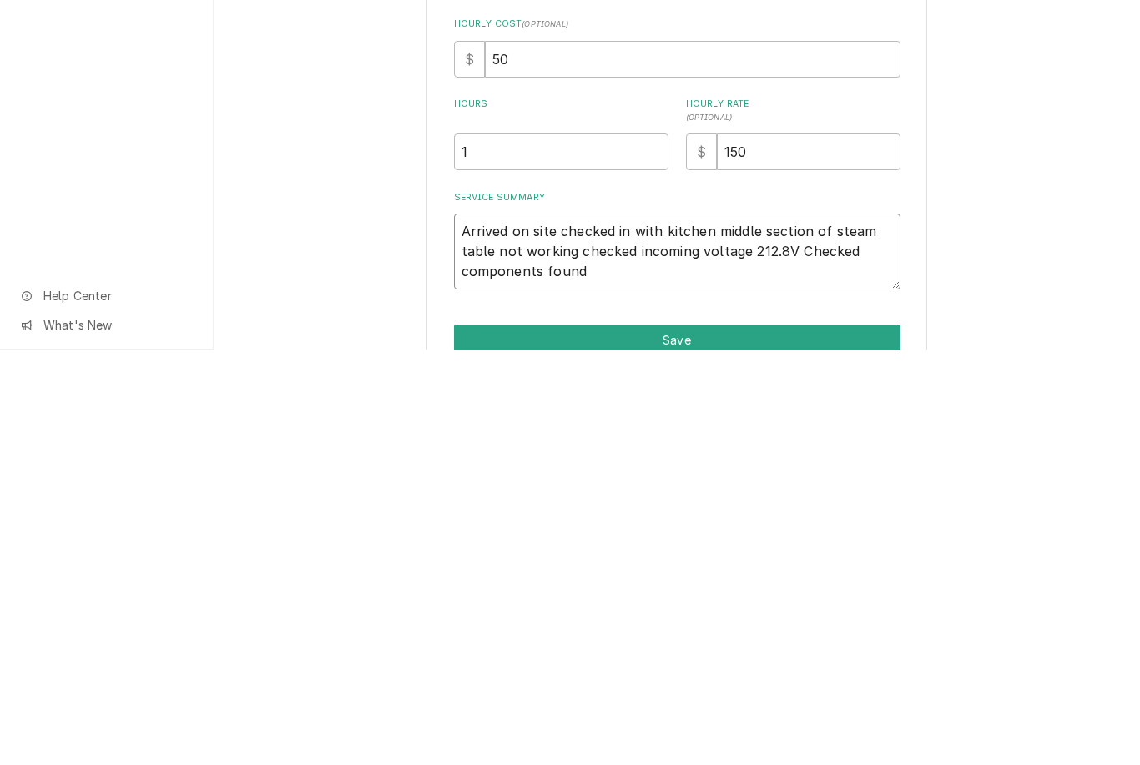
type textarea "x"
type textarea "Arrived on site checked in with kitchen middle section of steam table not worki…"
type textarea "x"
type textarea "Arrived on site checked in with kitchen middle section of steam table not worki…"
type textarea "x"
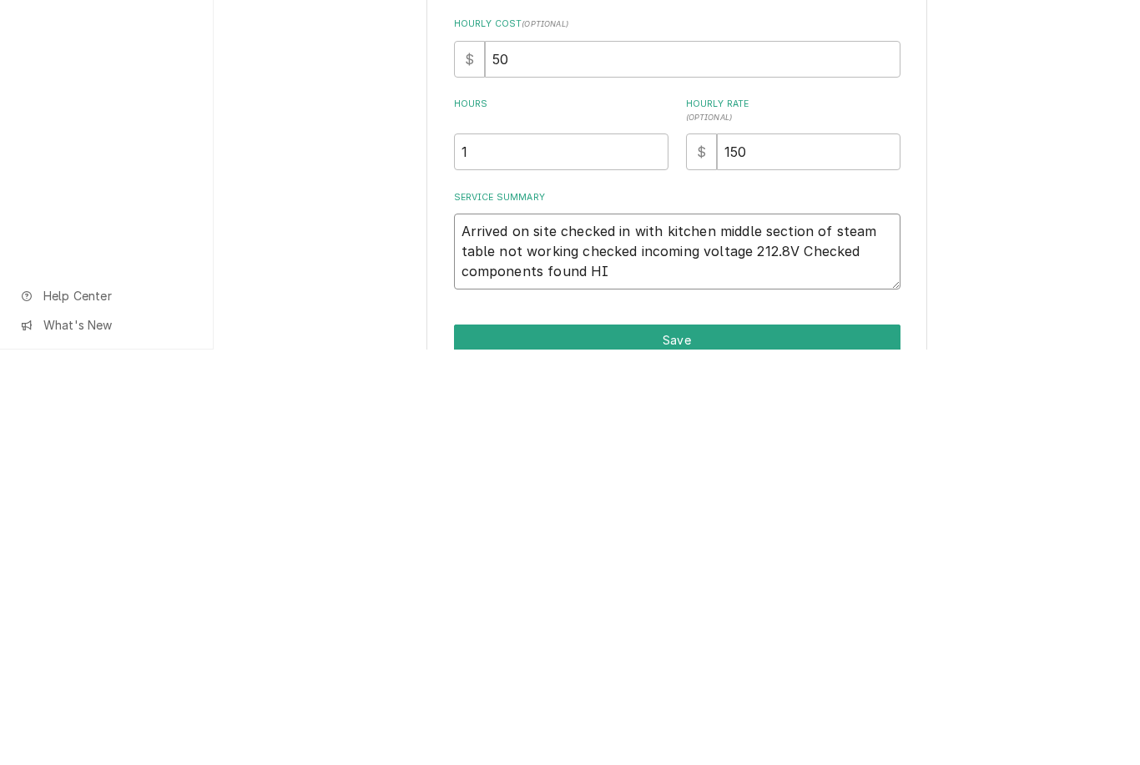
type textarea "Arrived on site checked in with kitchen middle section of steam table not worki…"
type textarea "x"
type textarea "Arrived on site checked in with kitchen middle section of steam table not worki…"
type textarea "x"
type textarea "Arrived on site checked in with kitchen middle section of steam table not worki…"
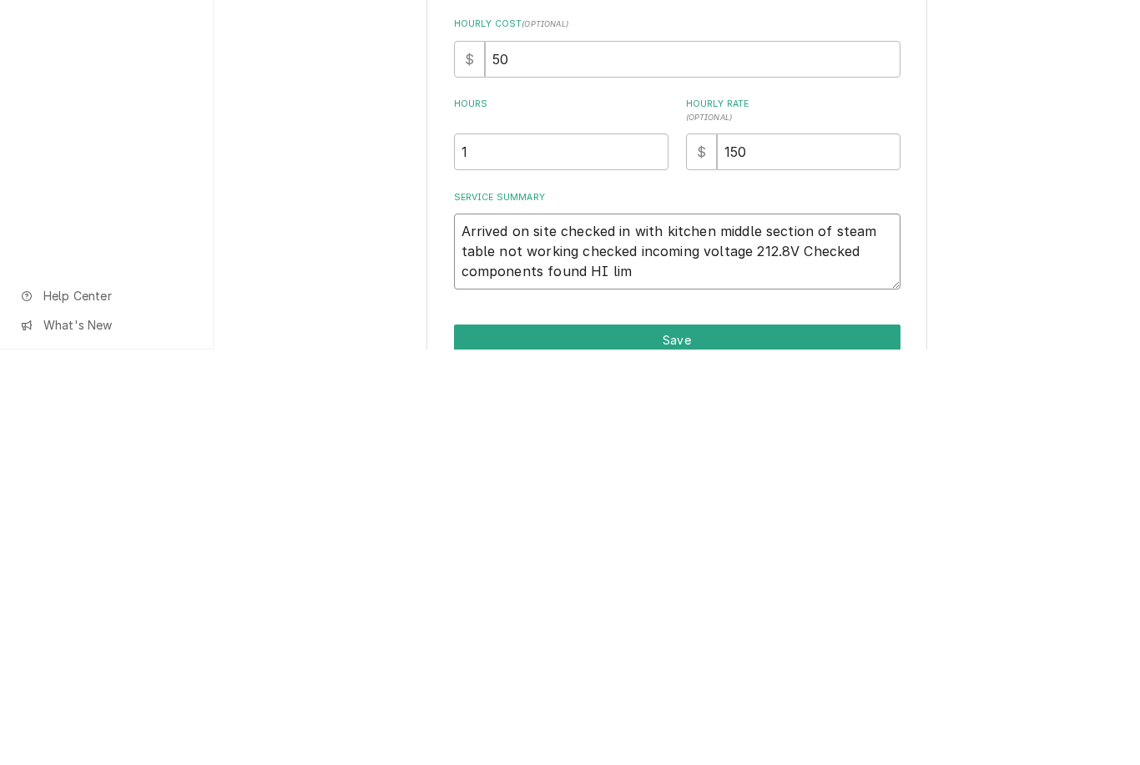
type textarea "x"
type textarea "Arrived on site checked in with kitchen middle section of steam table not worki…"
type textarea "x"
type textarea "Arrived on site checked in with kitchen middle section of steam table not worki…"
type textarea "x"
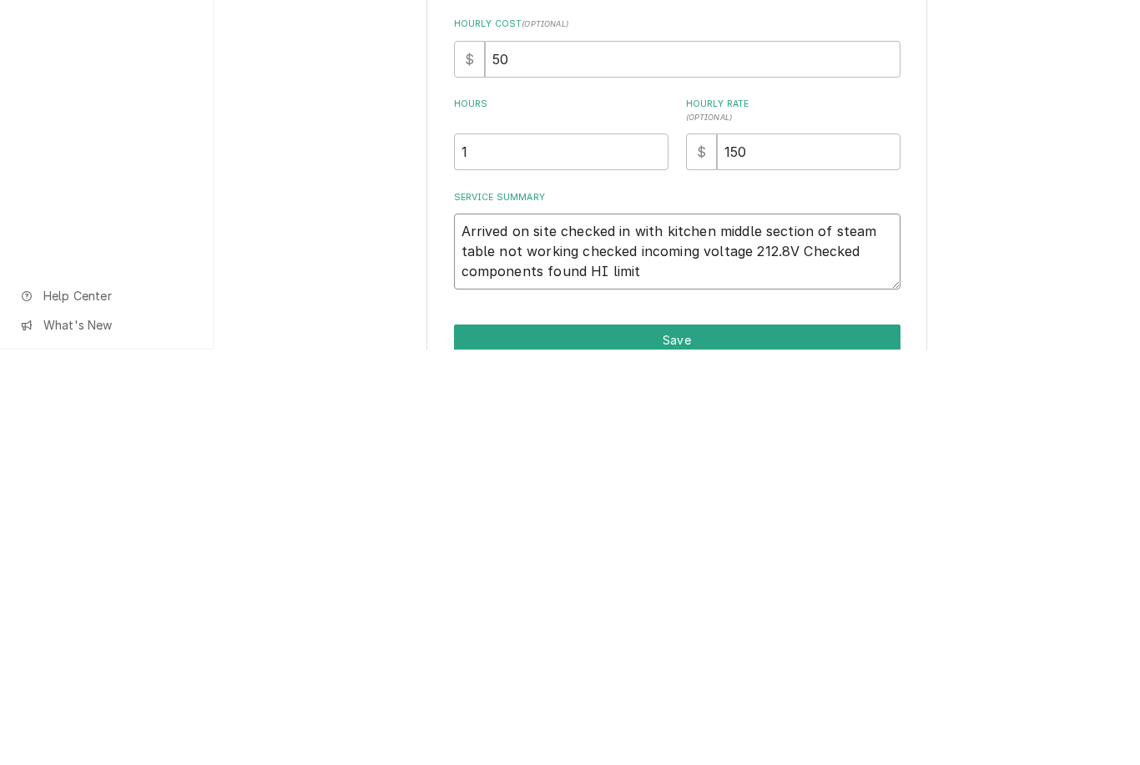
type textarea "Arrived on site checked in with kitchen middle section of steam table not worki…"
type textarea "x"
type textarea "Arrived on site checked in with kitchen middle section of steam table not worki…"
type textarea "x"
type textarea "Arrived on site checked in with kitchen middle section of steam table not worki…"
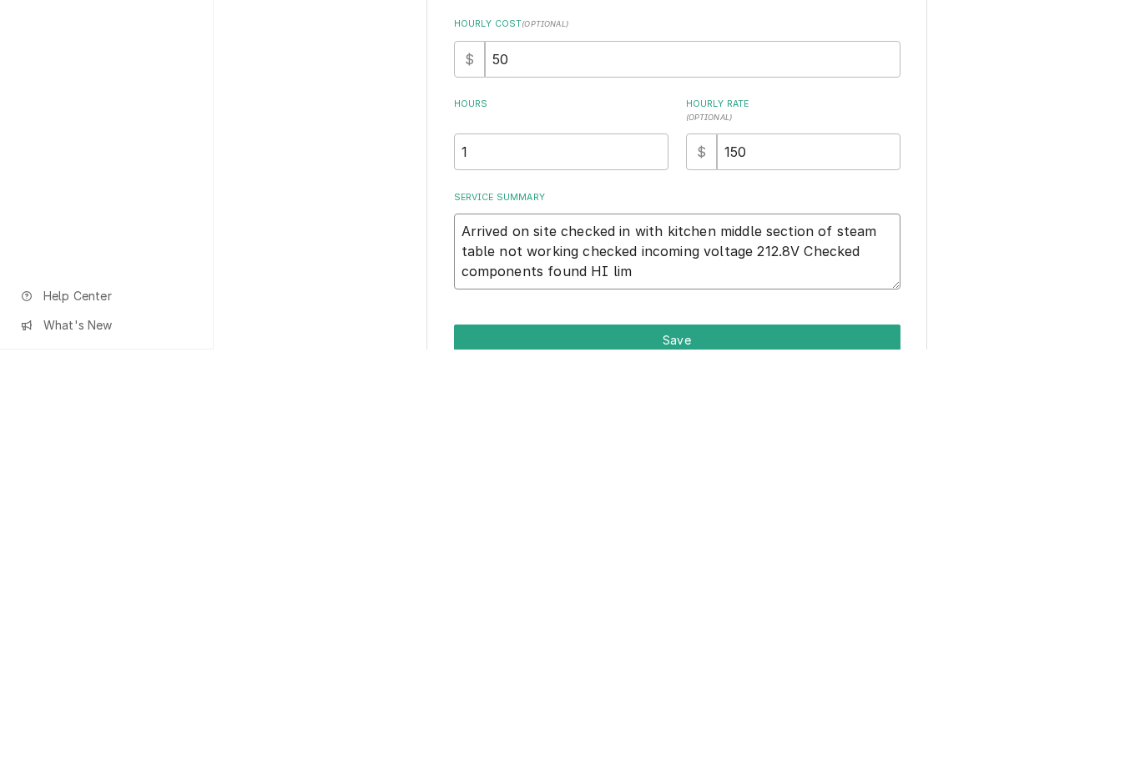
type textarea "x"
type textarea "Arrived on site checked in with kitchen middle section of steam table not worki…"
type textarea "x"
type textarea "Arrived on site checked in with kitchen middle section of steam table not worki…"
type textarea "x"
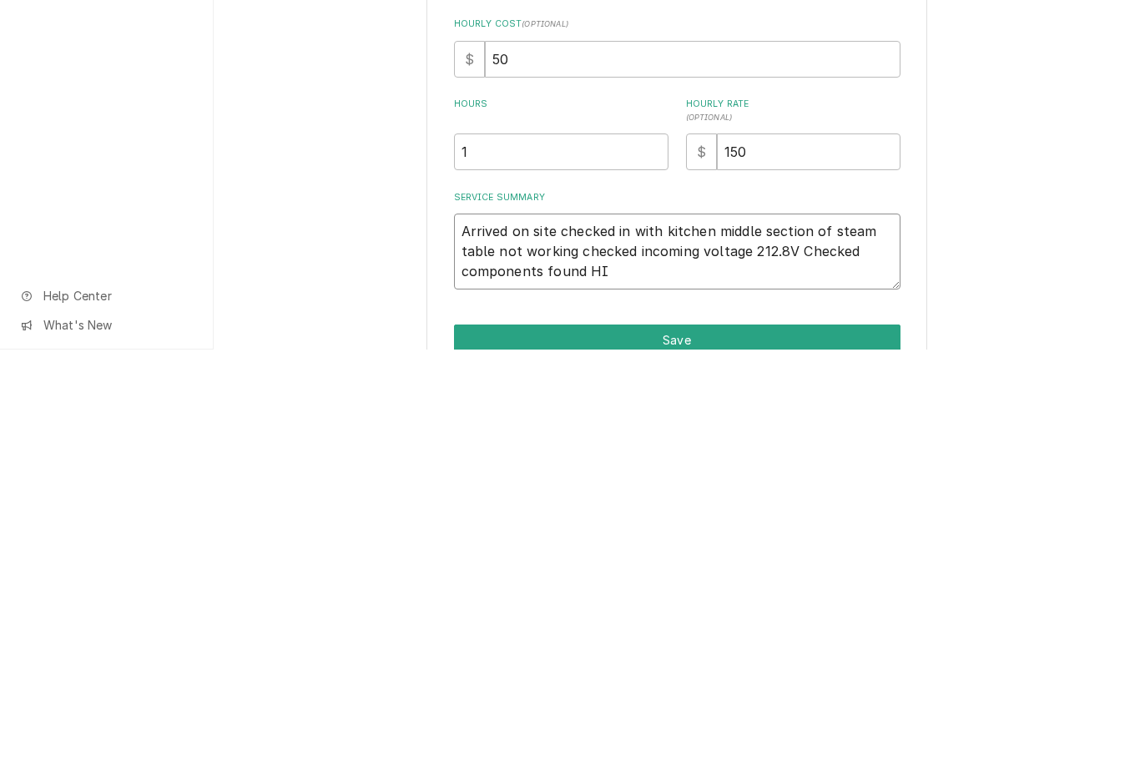
type textarea "Arrived on site checked in with kitchen middle section of steam table not worki…"
type textarea "x"
type textarea "Arrived on site checked in with kitchen middle section of steam table not worki…"
type textarea "x"
type textarea "Arrived on site checked in with kitchen middle section of steam table not worki…"
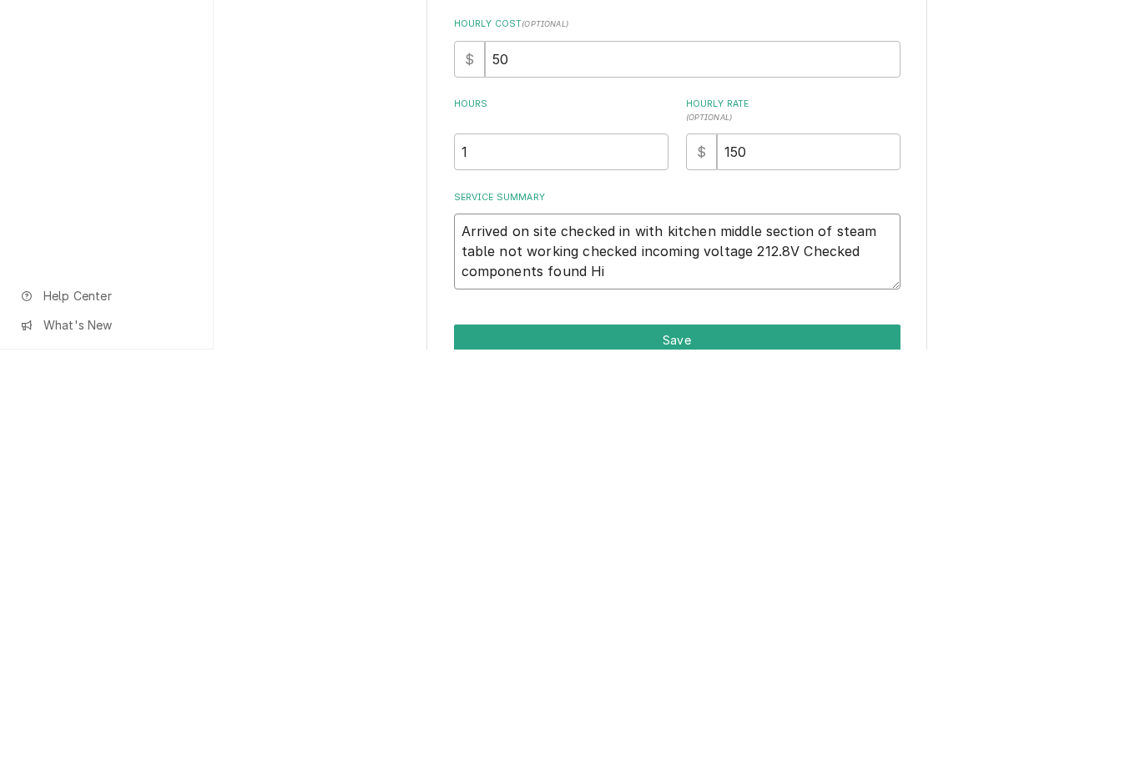
type textarea "x"
type textarea "Arrived on site checked in with kitchen middle section of steam table not worki…"
type textarea "x"
type textarea "Arrived on site checked in with kitchen middle section of steam table not worki…"
type textarea "x"
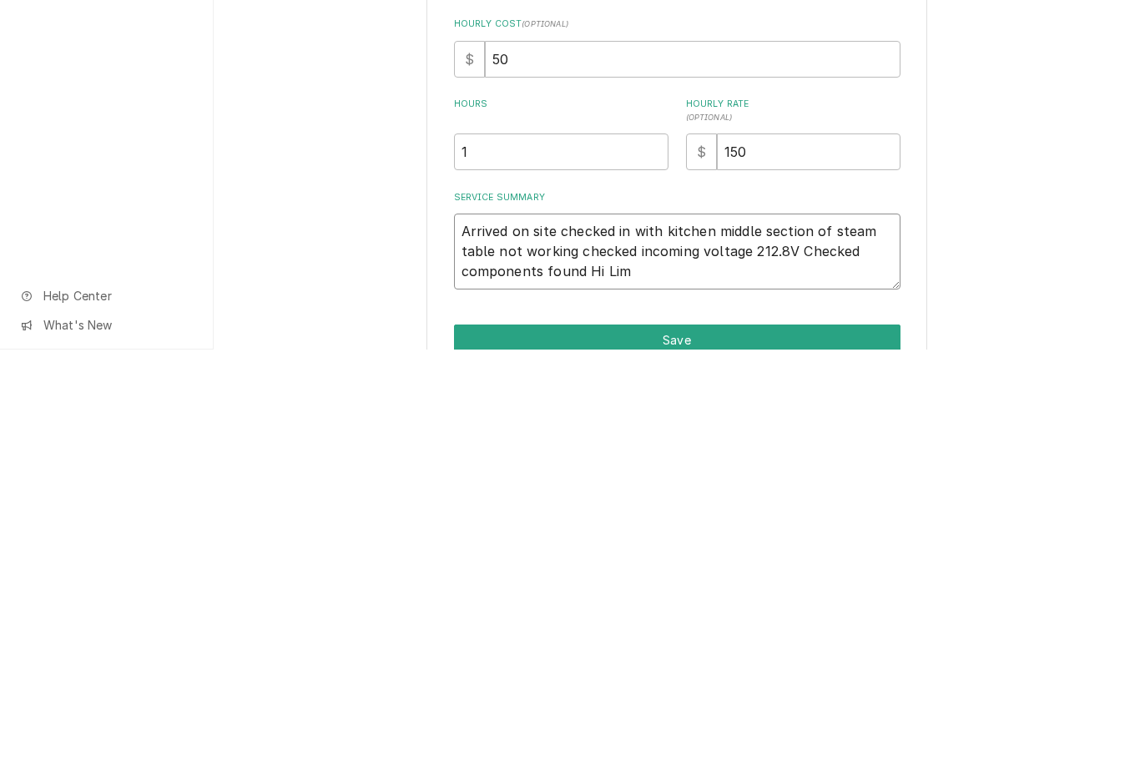
type textarea "Arrived on site checked in with kitchen middle section of steam table not worki…"
type textarea "x"
type textarea "Arrived on site checked in with kitchen middle section of steam table not worki…"
type textarea "x"
type textarea "Arrived on site checked in with kitchen middle section of steam table not worki…"
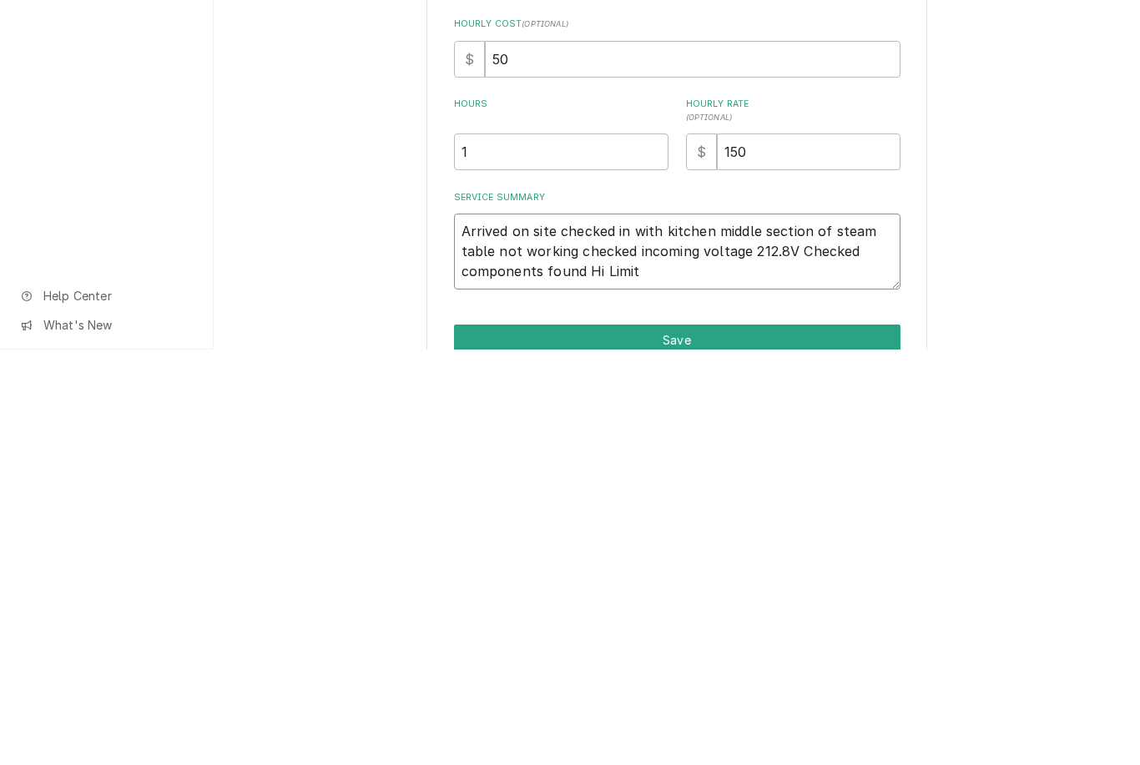
type textarea "x"
type textarea "Arrived on site checked in with kitchen middle section of steam table not worki…"
type textarea "x"
type textarea "Arrived on site checked in with kitchen middle section of steam table not worki…"
type textarea "x"
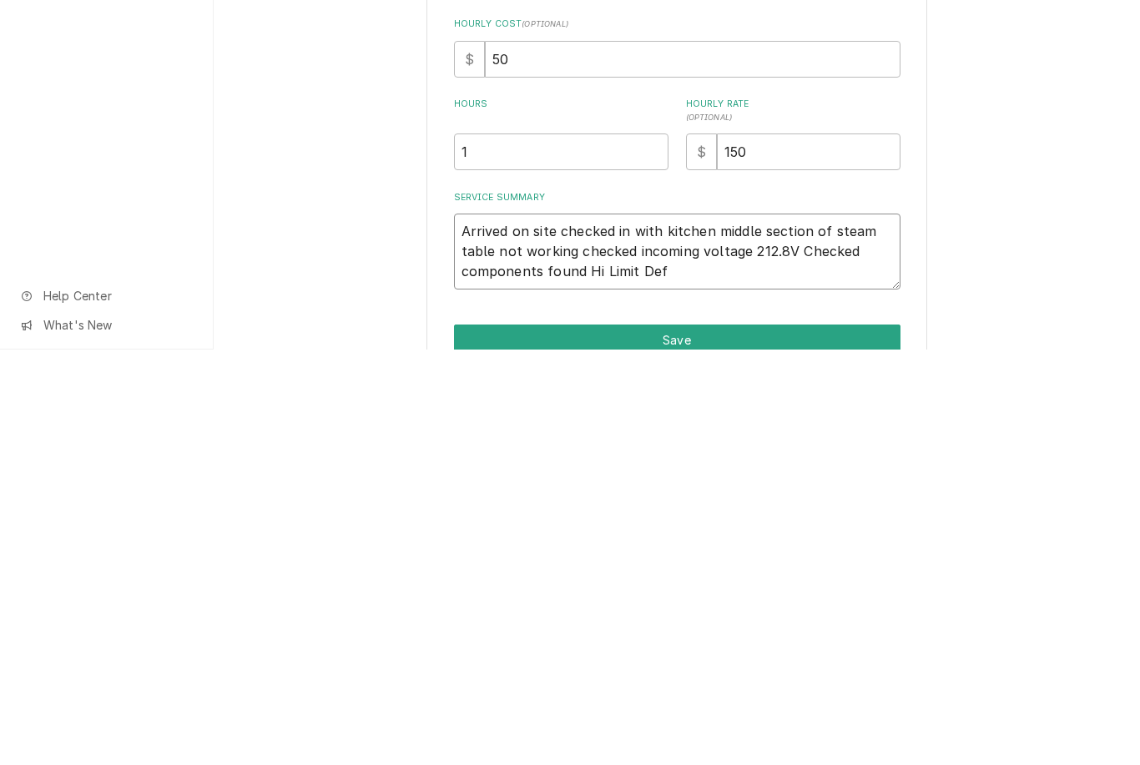
type textarea "Arrived on site checked in with kitchen middle section of steam table not worki…"
type textarea "x"
type textarea "Arrived on site checked in with kitchen middle section of steam table not worki…"
type textarea "x"
type textarea "Arrived on site checked in with kitchen middle section of steam table not worki…"
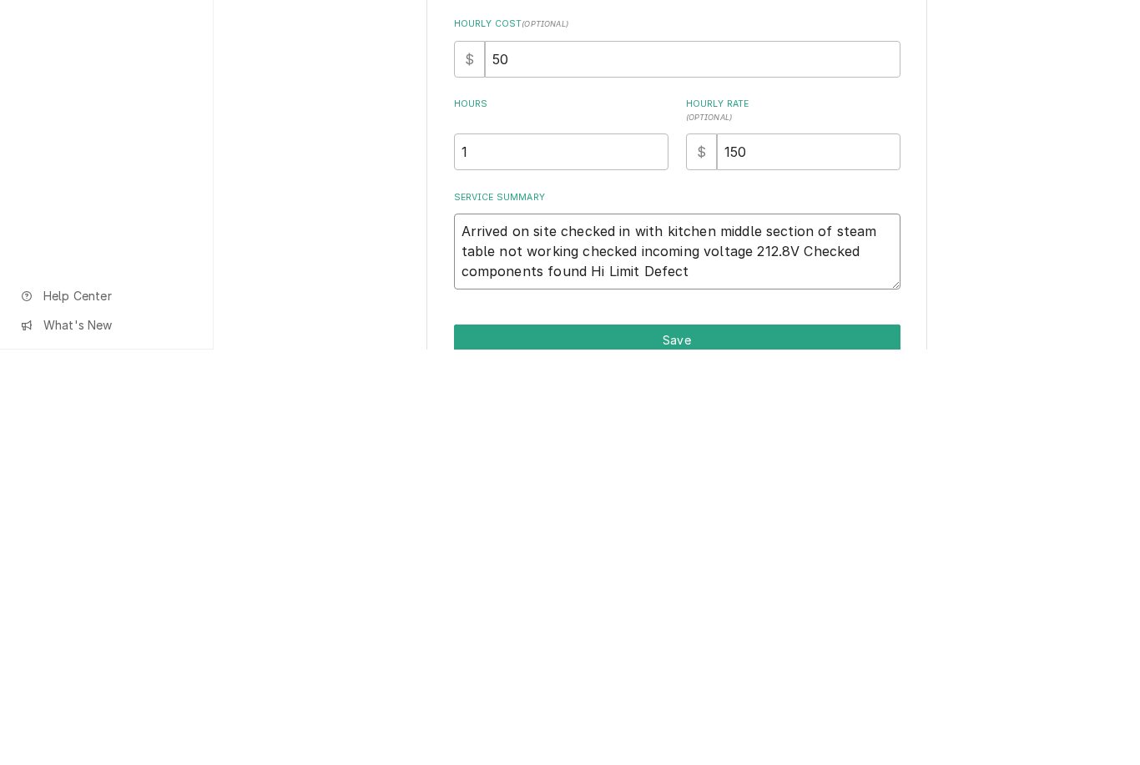
type textarea "x"
type textarea "Arrived on site checked in with kitchen middle section of steam table not worki…"
type textarea "x"
type textarea "Arrived on site checked in with kitchen middle section of steam table not worki…"
type textarea "x"
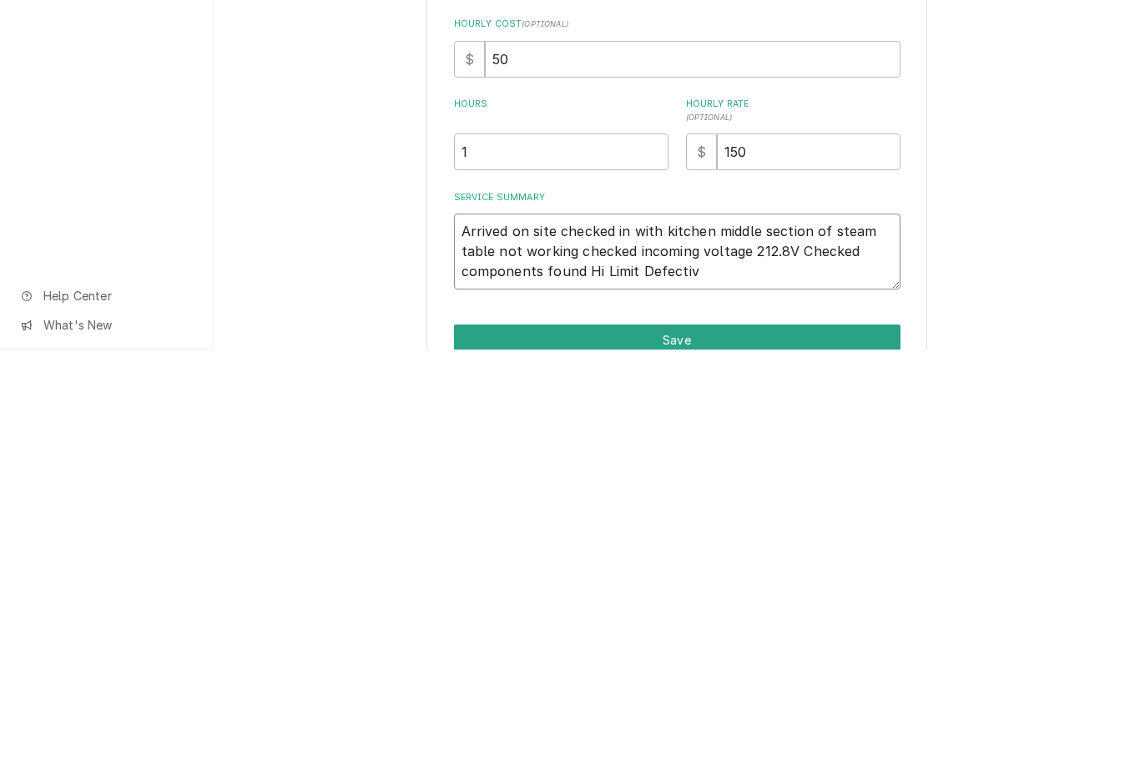
type textarea "Arrived on site checked in with kitchen middle section of steam table not worki…"
type textarea "x"
type textarea "Arrived on site checked in with kitchen middle section of steam table not worki…"
type textarea "x"
type textarea "Arrived on site checked in with kitchen middle section of steam table not worki…"
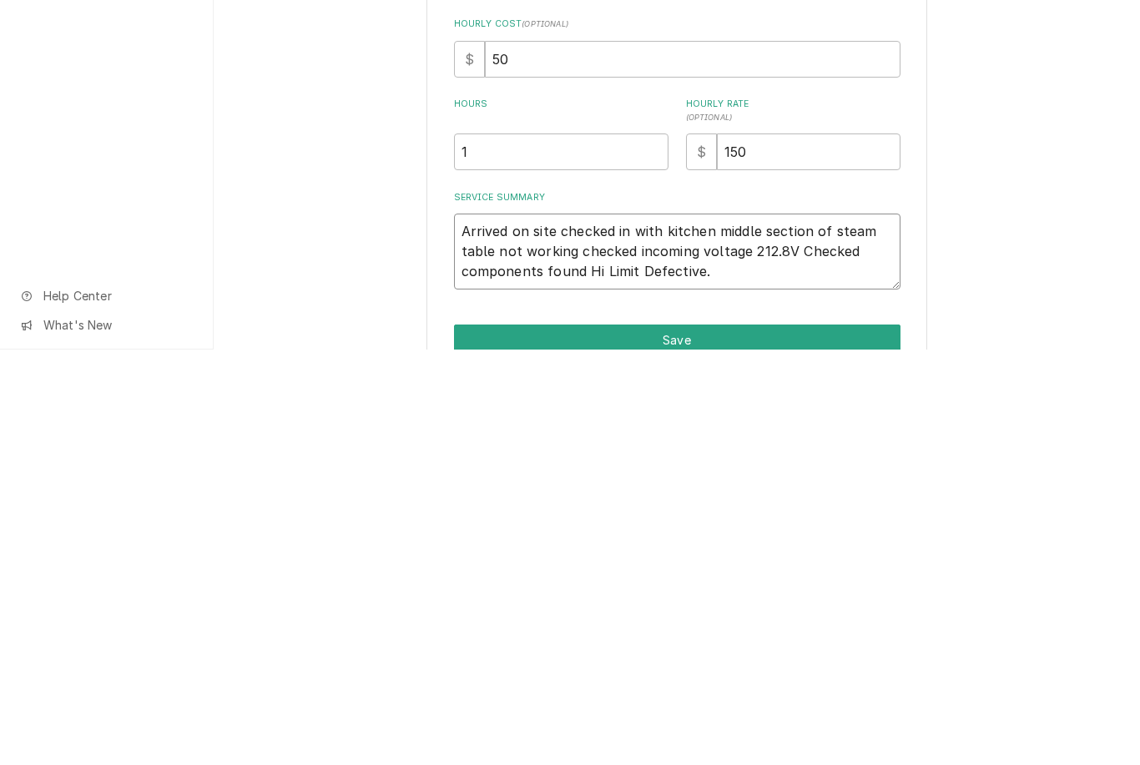
type textarea "x"
type textarea "Arrived on site checked in with kitchen middle section of steam table not worki…"
type textarea "x"
type textarea "Arrived on site checked in with kitchen middle section of steam table not worki…"
type textarea "x"
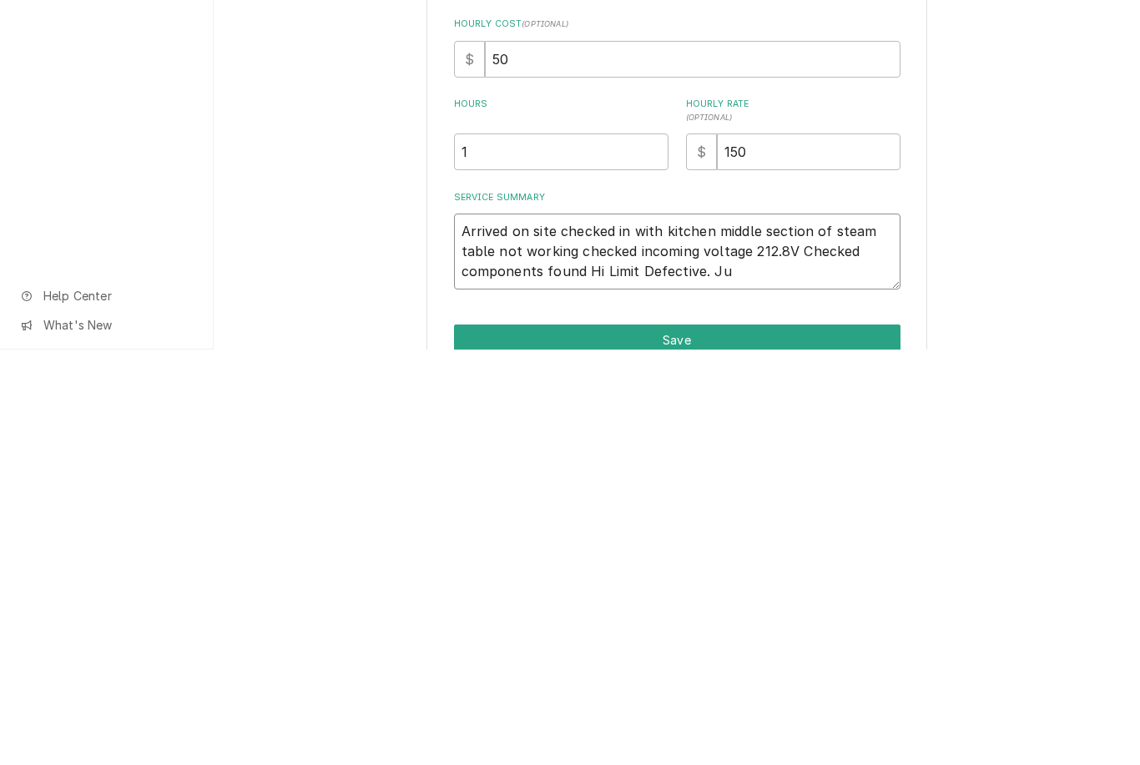
type textarea "Arrived on site checked in with kitchen middle section of steam table not worki…"
type textarea "x"
type textarea "Arrived on site checked in with kitchen middle section of steam table not worki…"
type textarea "x"
type textarea "Arrived on site checked in with kitchen middle section of steam table not worki…"
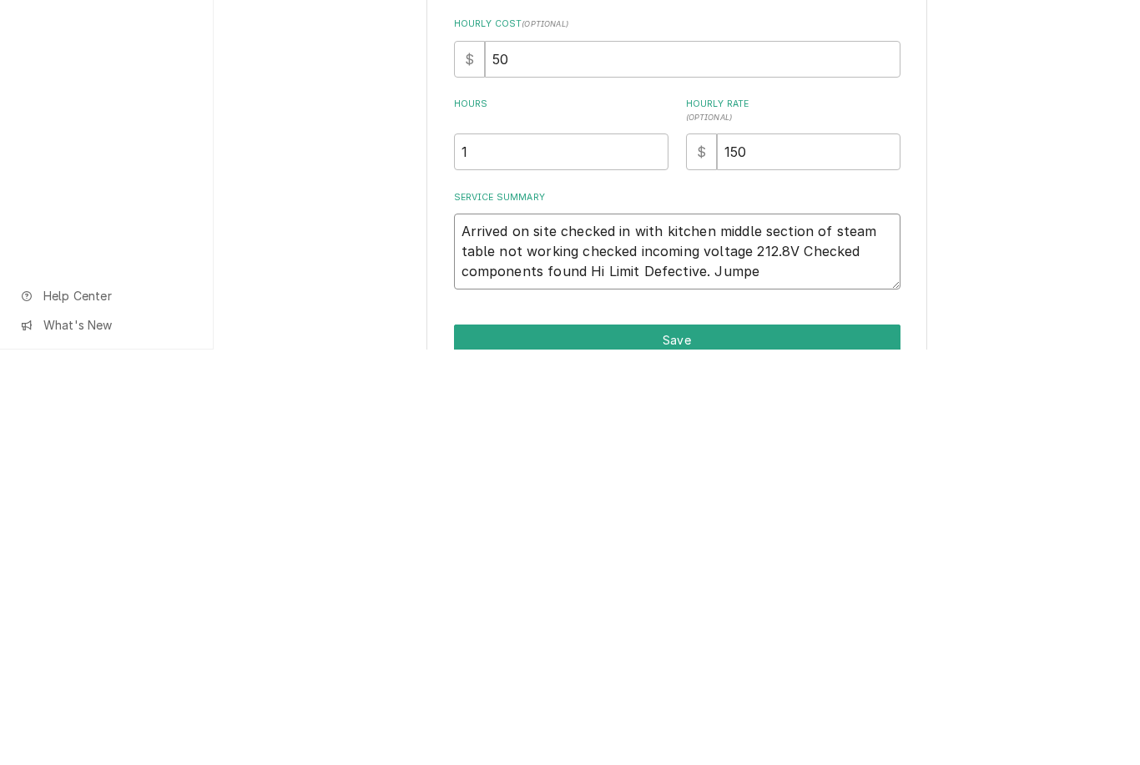
type textarea "x"
type textarea "Arrived on site checked in with kitchen middle section of steam table not worki…"
type textarea "x"
type textarea "Arrived on site checked in with kitchen middle section of steam table not worki…"
type textarea "x"
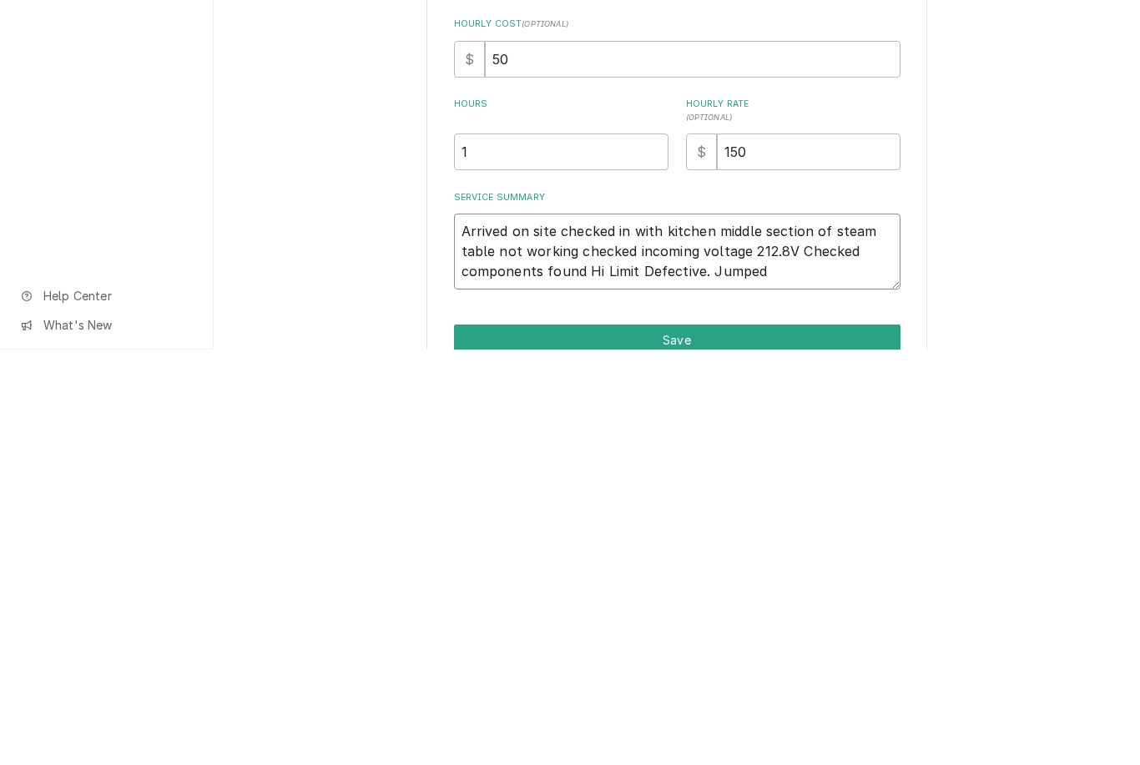
type textarea "Arrived on site checked in with kitchen middle section of steam table not worki…"
type textarea "x"
type textarea "Arrived on site checked in with kitchen middle section of steam table not worki…"
type textarea "x"
type textarea "Arrived on site checked in with kitchen middle section of steam table not worki…"
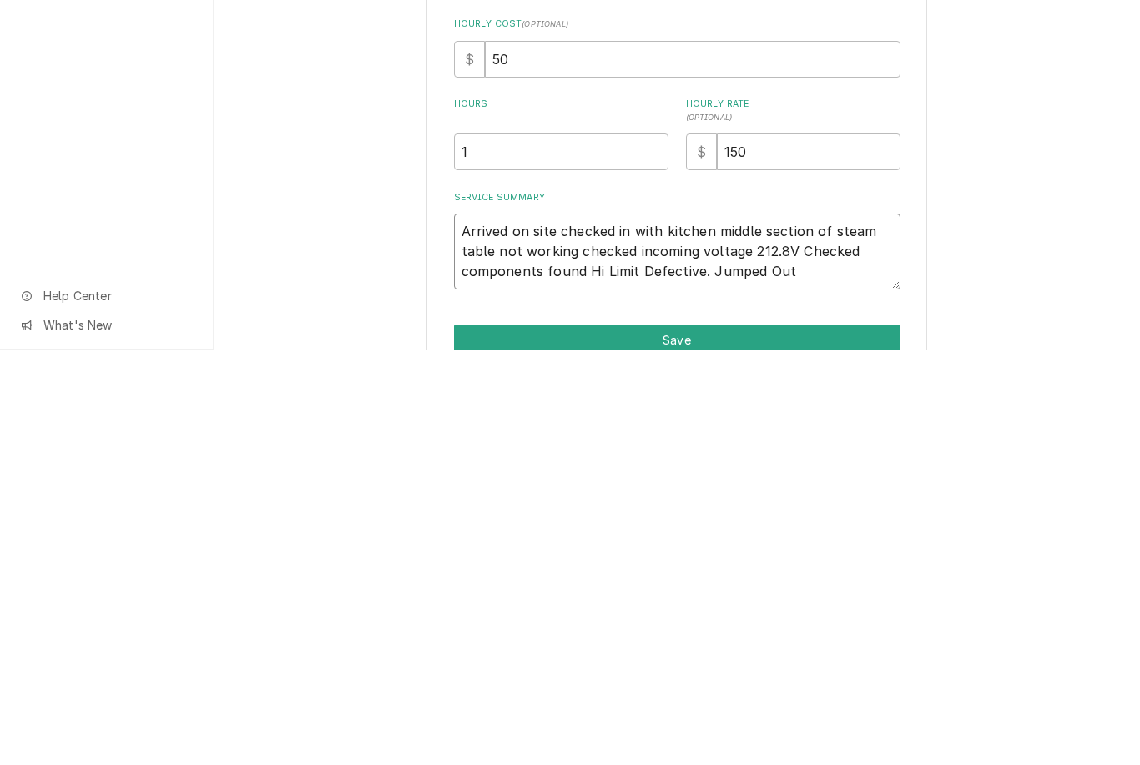
type textarea "x"
type textarea "Arrived on site checked in with kitchen middle section of steam table not worki…"
type textarea "x"
type textarea "Arrived on site checked in with kitchen middle section of steam table not worki…"
type textarea "x"
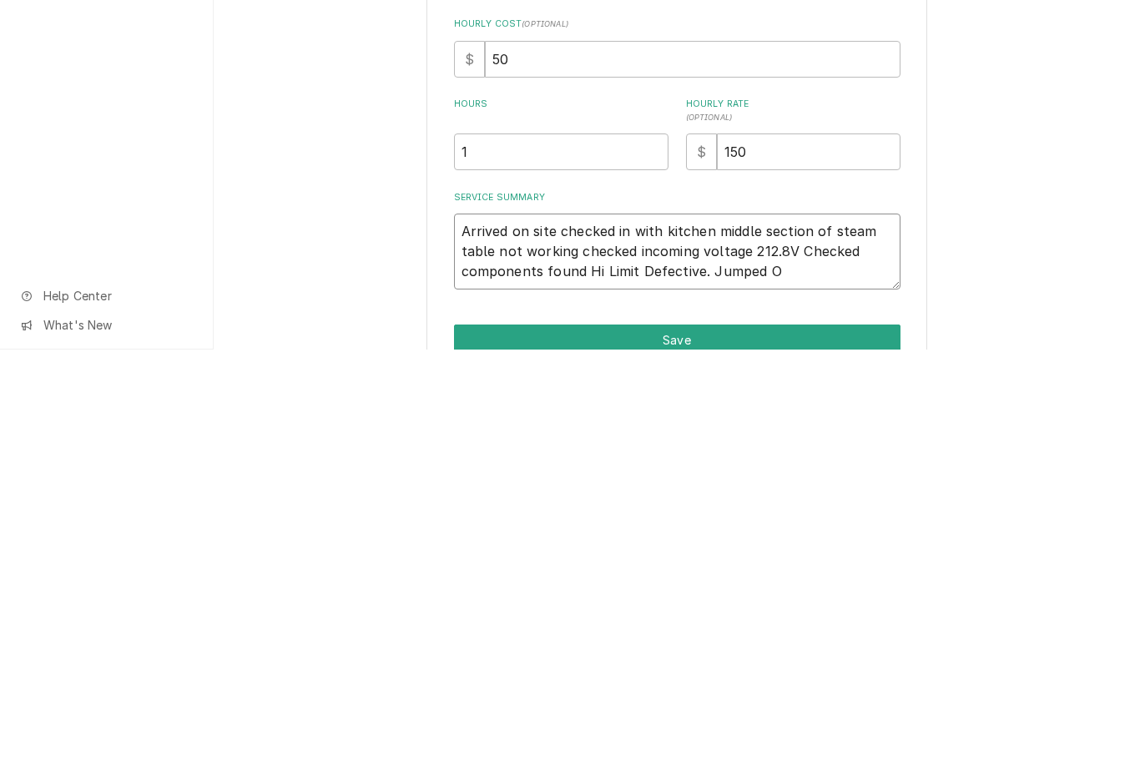
type textarea "Arrived on site checked in with kitchen middle section of steam table not worki…"
type textarea "x"
type textarea "Arrived on site checked in with kitchen middle section of steam table not worki…"
type textarea "x"
type textarea "Arrived on site checked in with kitchen middle section of steam table not worki…"
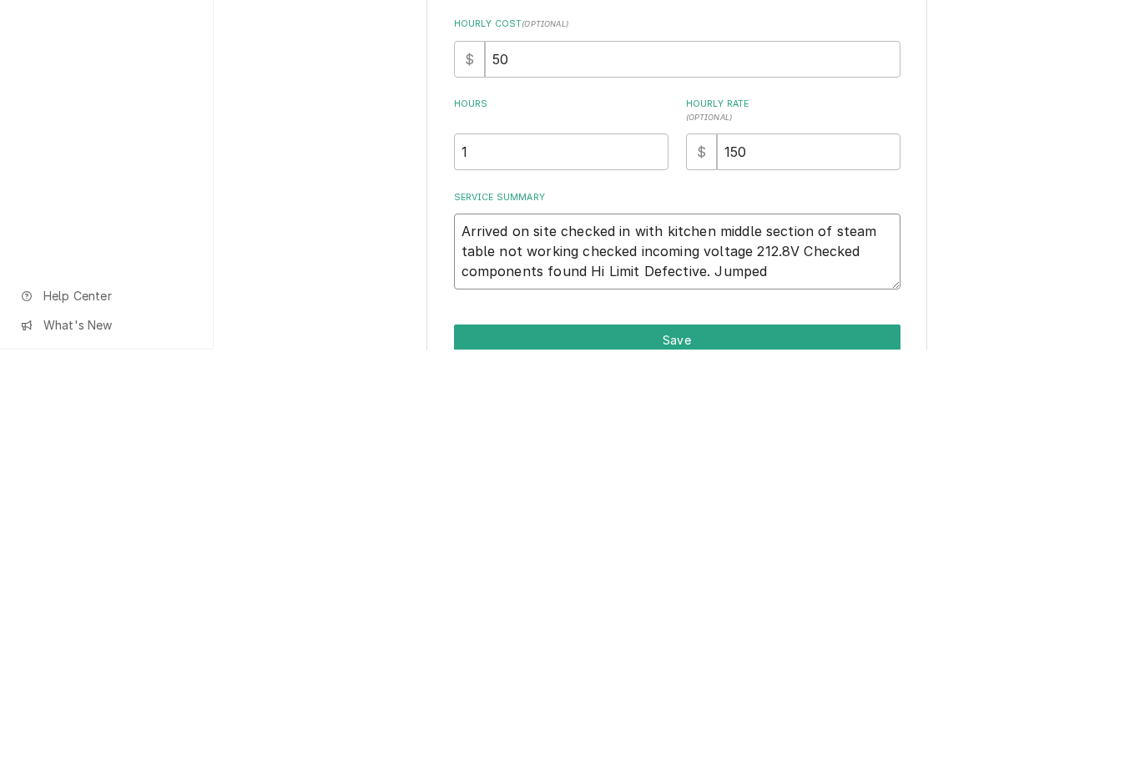
type textarea "x"
type textarea "Arrived on site checked in with kitchen middle section of steam table not worki…"
type textarea "x"
type textarea "Arrived on site checked in with kitchen middle section of steam table not worki…"
type textarea "x"
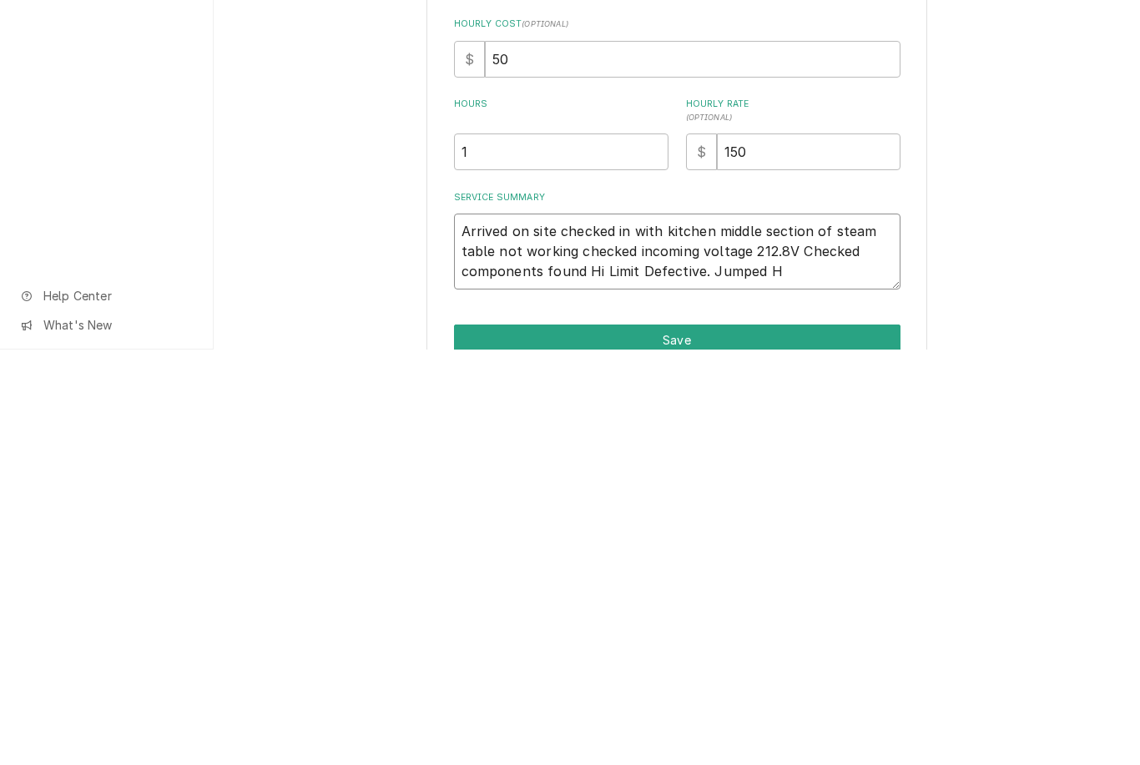
type textarea "Arrived on site checked in with kitchen middle section of steam table not worki…"
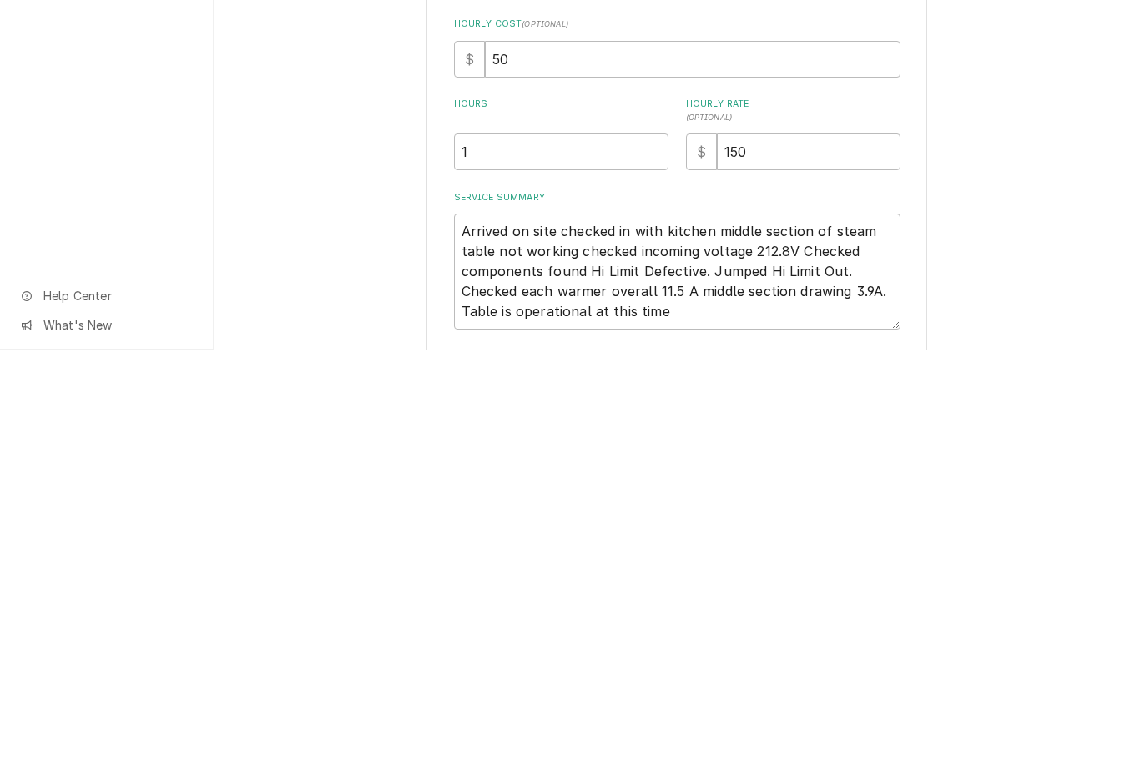
click at [1028, 309] on div "Use the fields below to edit this service charge Short Description Steam Table …" at bounding box center [677, 477] width 927 height 825
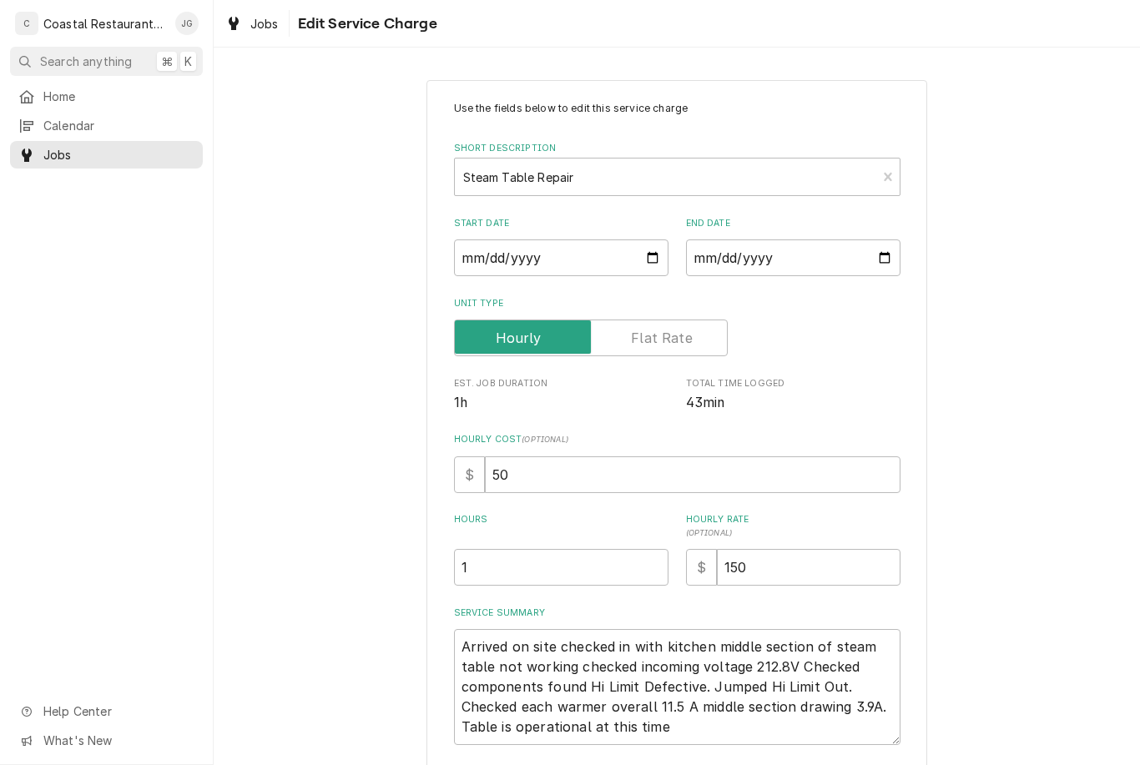
click at [1005, 638] on div "Use the fields below to edit this service charge Short Description Steam Table …" at bounding box center [677, 477] width 927 height 825
click at [764, 730] on textarea "Arrived on site checked in with kitchen middle section of steam table not worki…" at bounding box center [677, 687] width 447 height 116
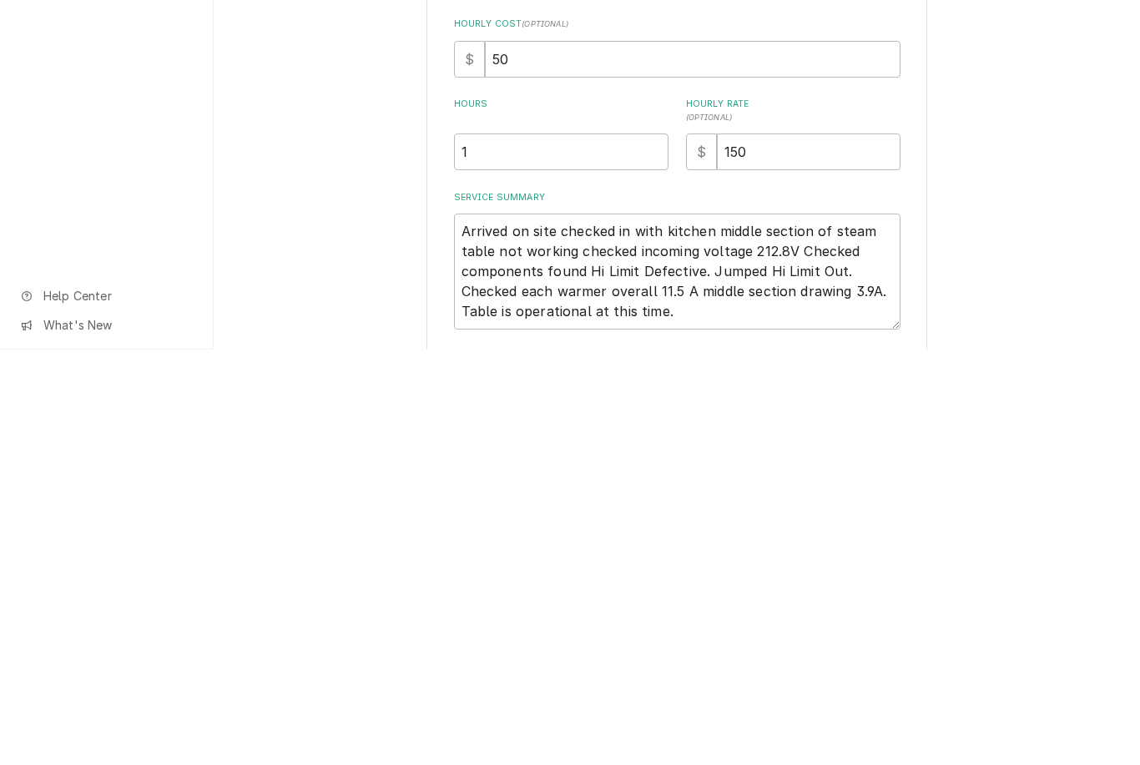
click at [1043, 278] on div "Use the fields below to edit this service charge Short Description Steam Table …" at bounding box center [677, 477] width 927 height 825
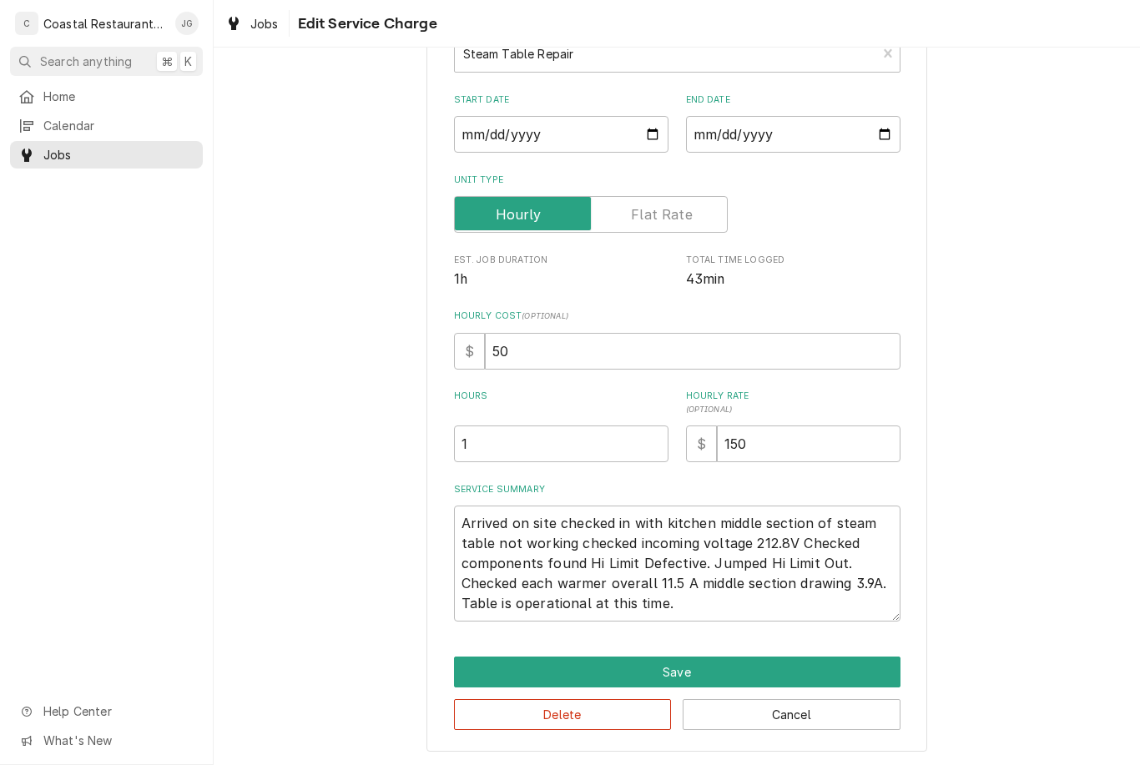
click at [703, 672] on button "Save" at bounding box center [677, 672] width 447 height 31
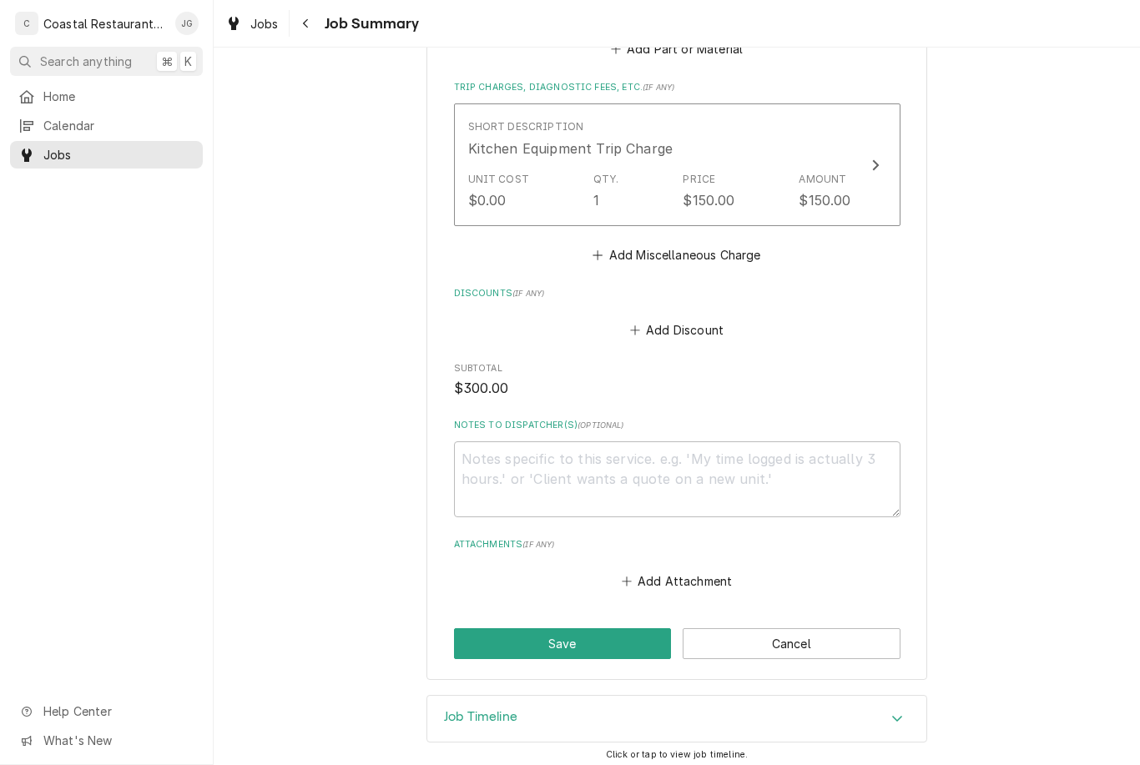
scroll to position [838, 0]
click at [613, 638] on button "Save" at bounding box center [563, 644] width 218 height 31
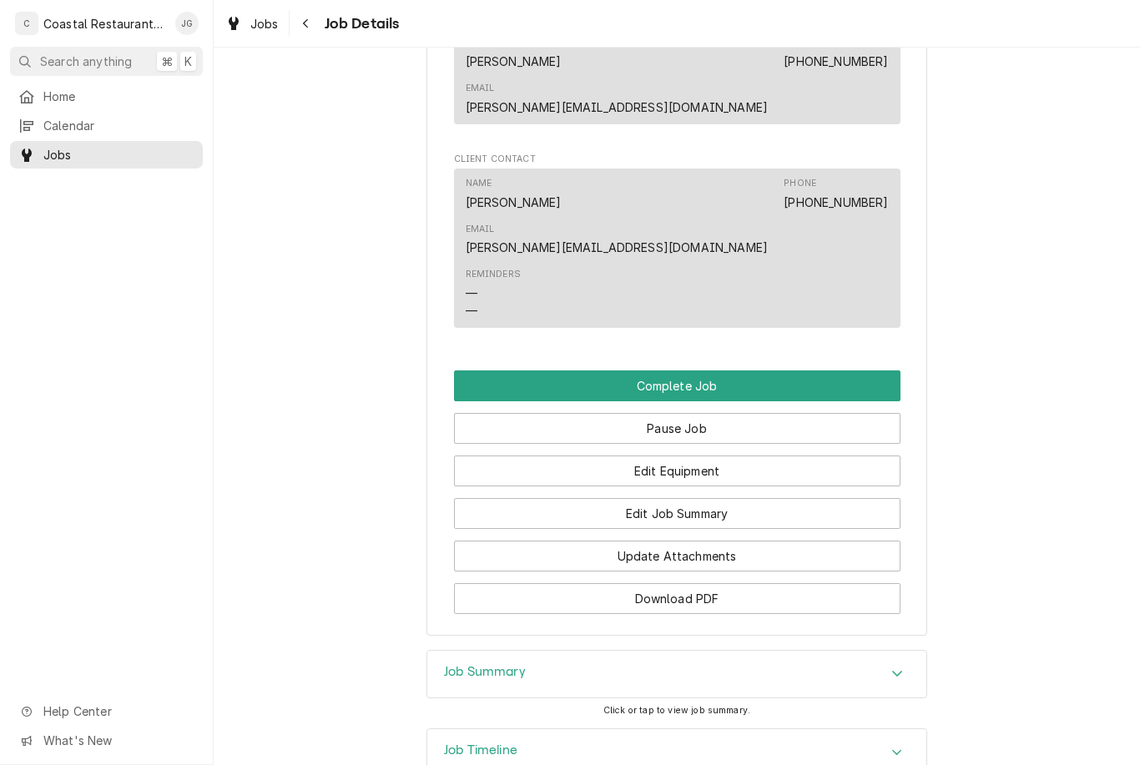
scroll to position [1446, 0]
click at [765, 371] on button "Complete Job" at bounding box center [677, 386] width 447 height 31
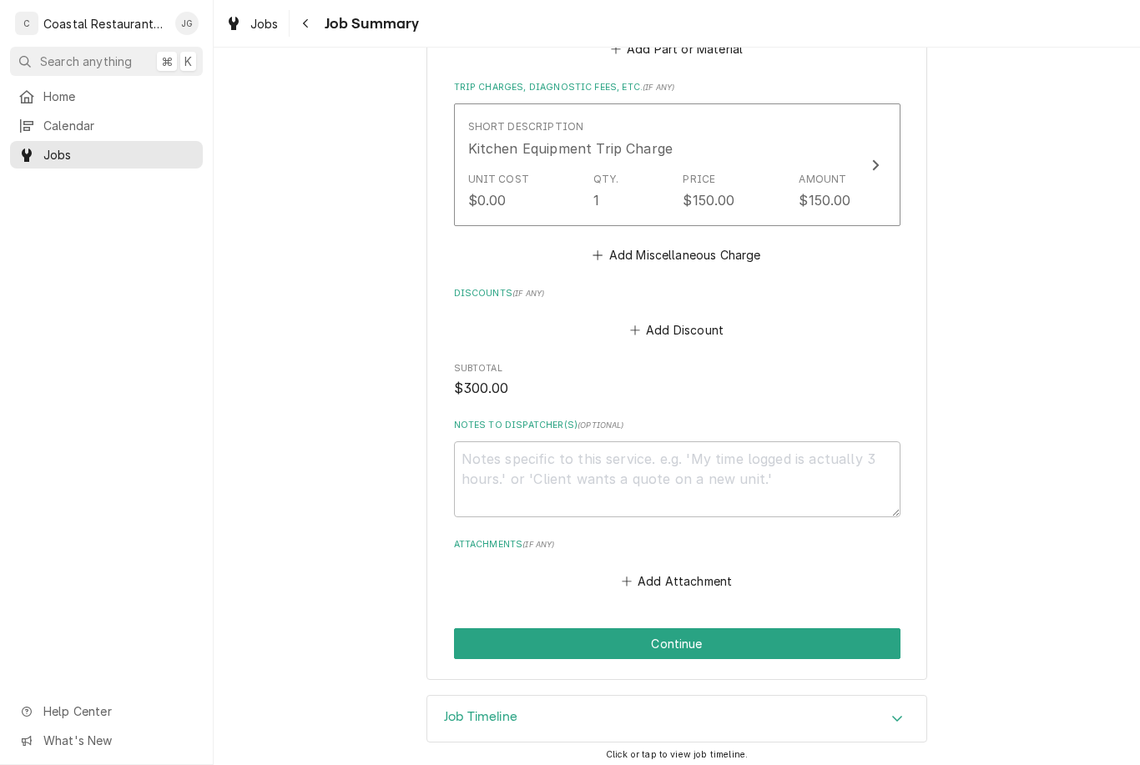
scroll to position [838, 0]
click at [796, 633] on button "Continue" at bounding box center [677, 644] width 447 height 31
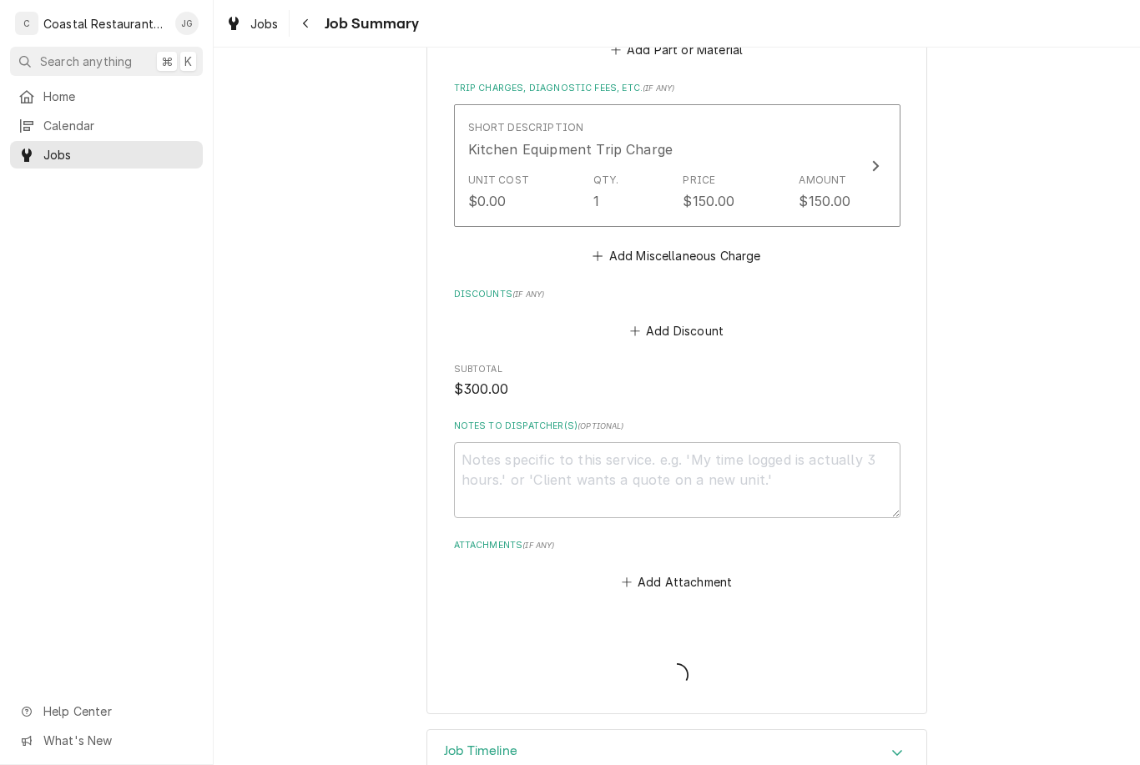
type textarea "x"
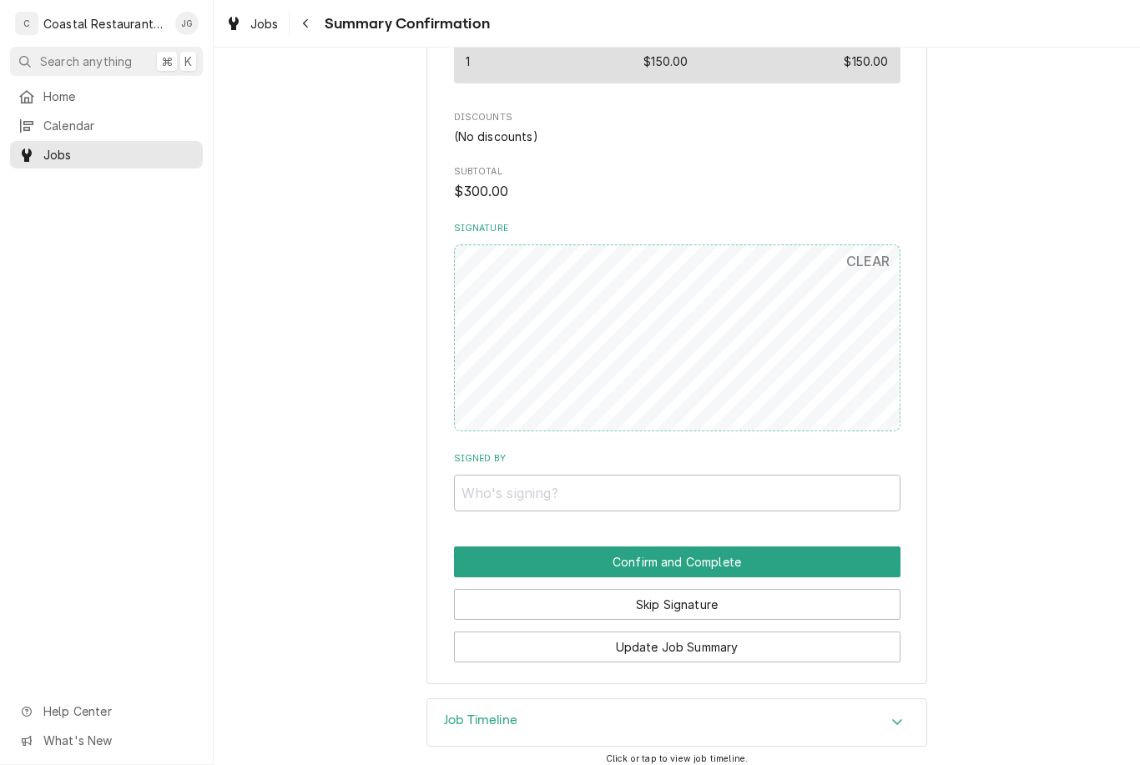
scroll to position [839, 0]
click at [664, 481] on input "Signed By" at bounding box center [677, 494] width 447 height 37
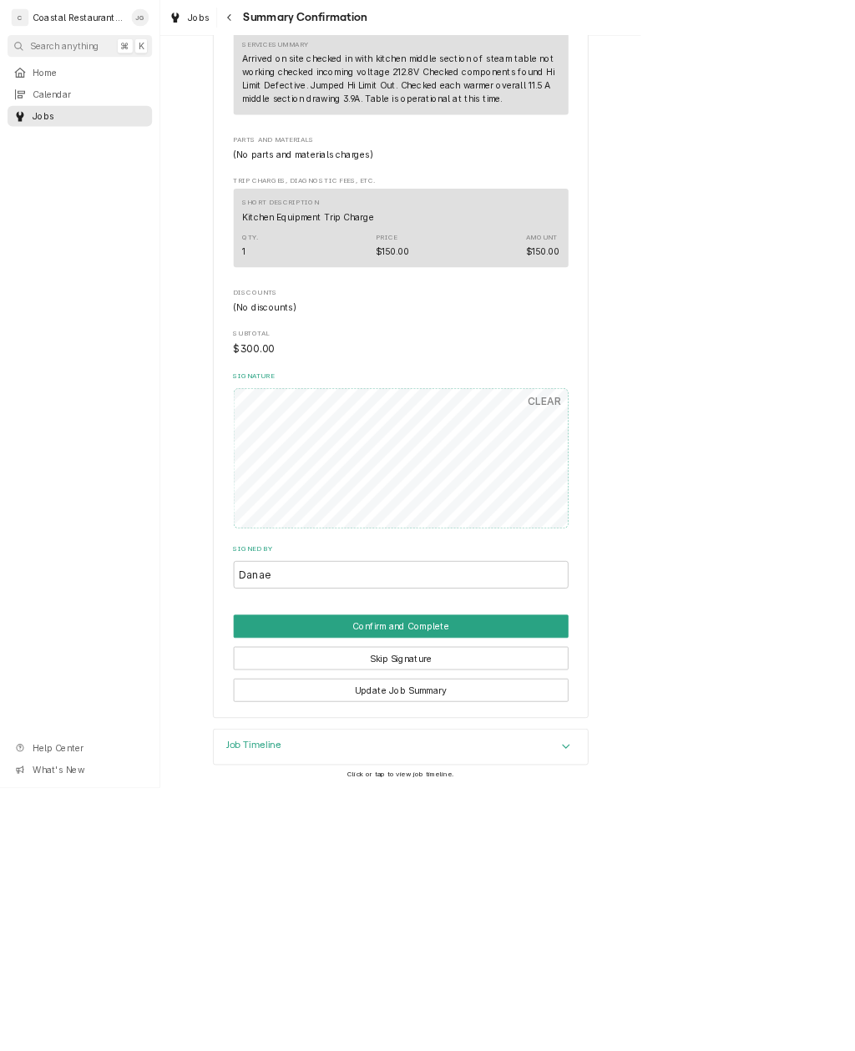
scroll to position [553, 0]
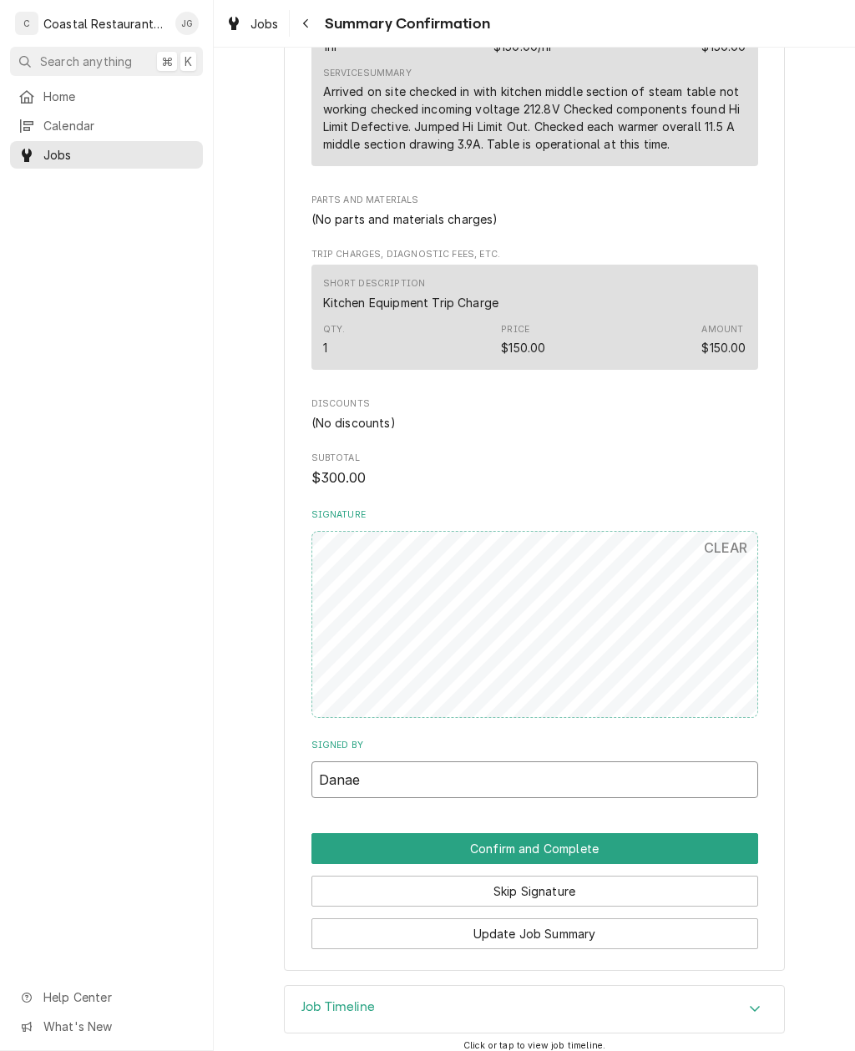
type input "Danae"
click at [669, 765] on button "Confirm and Complete" at bounding box center [534, 848] width 447 height 31
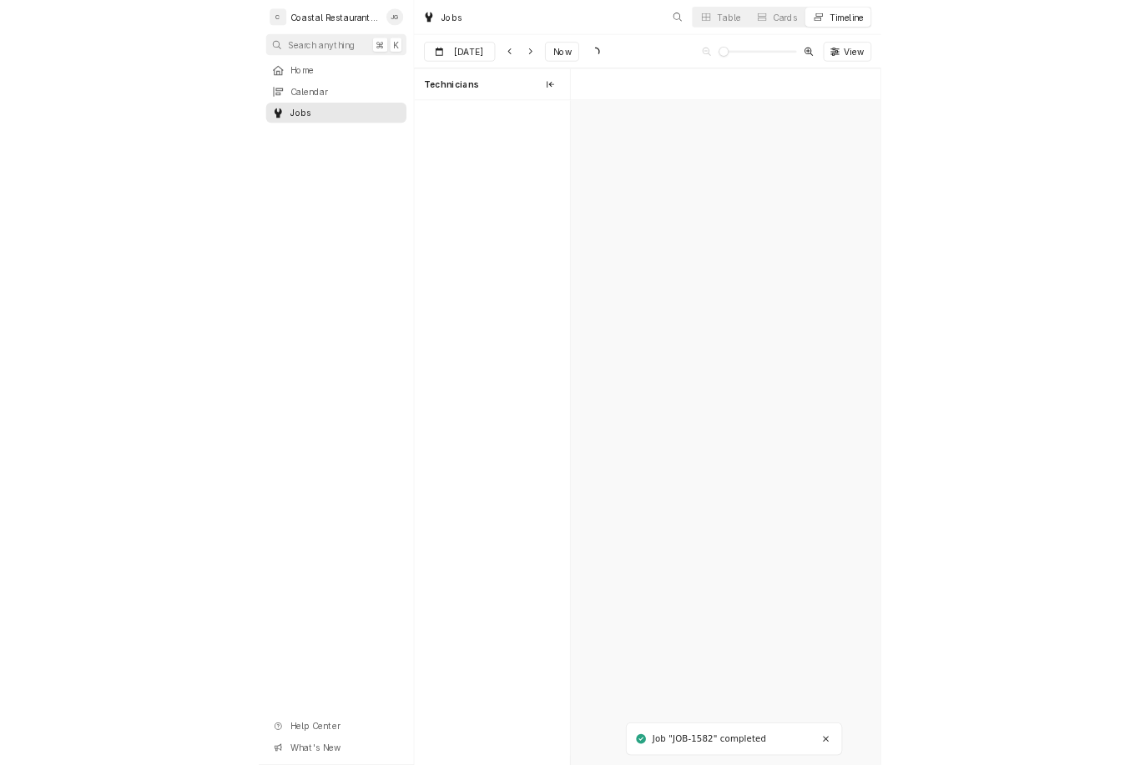
scroll to position [0, 8428]
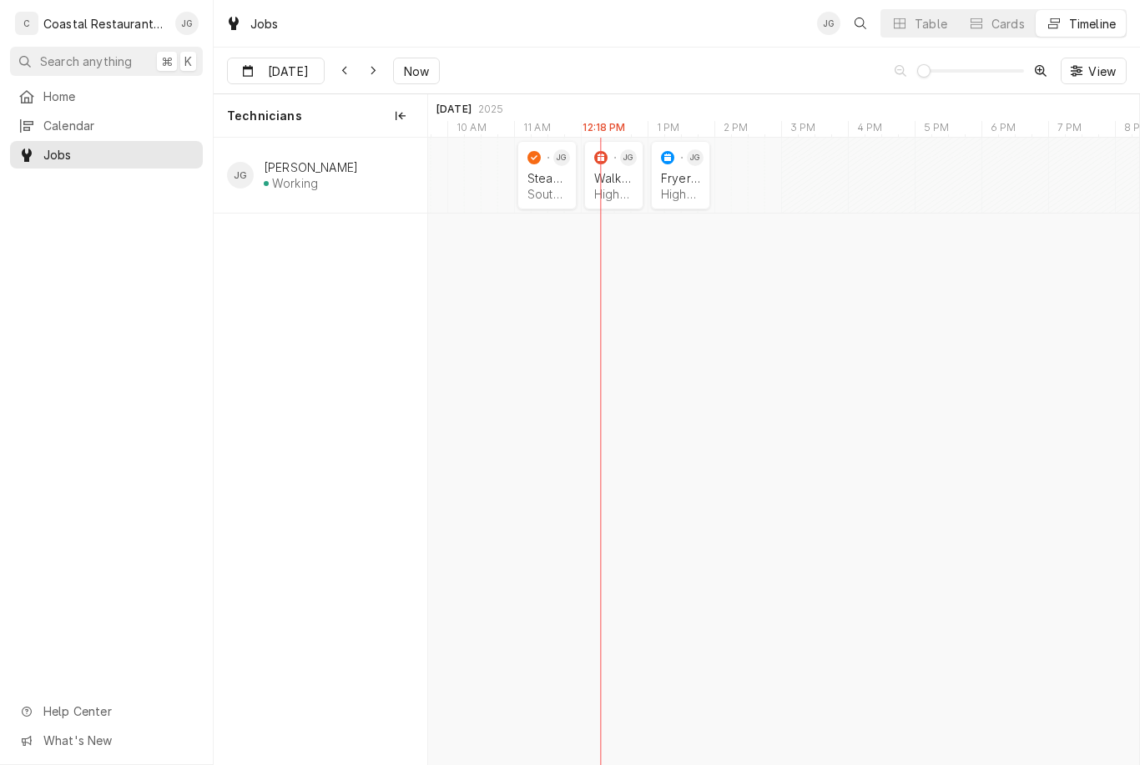
click at [602, 158] on icon "normal" at bounding box center [600, 157] width 13 height 13
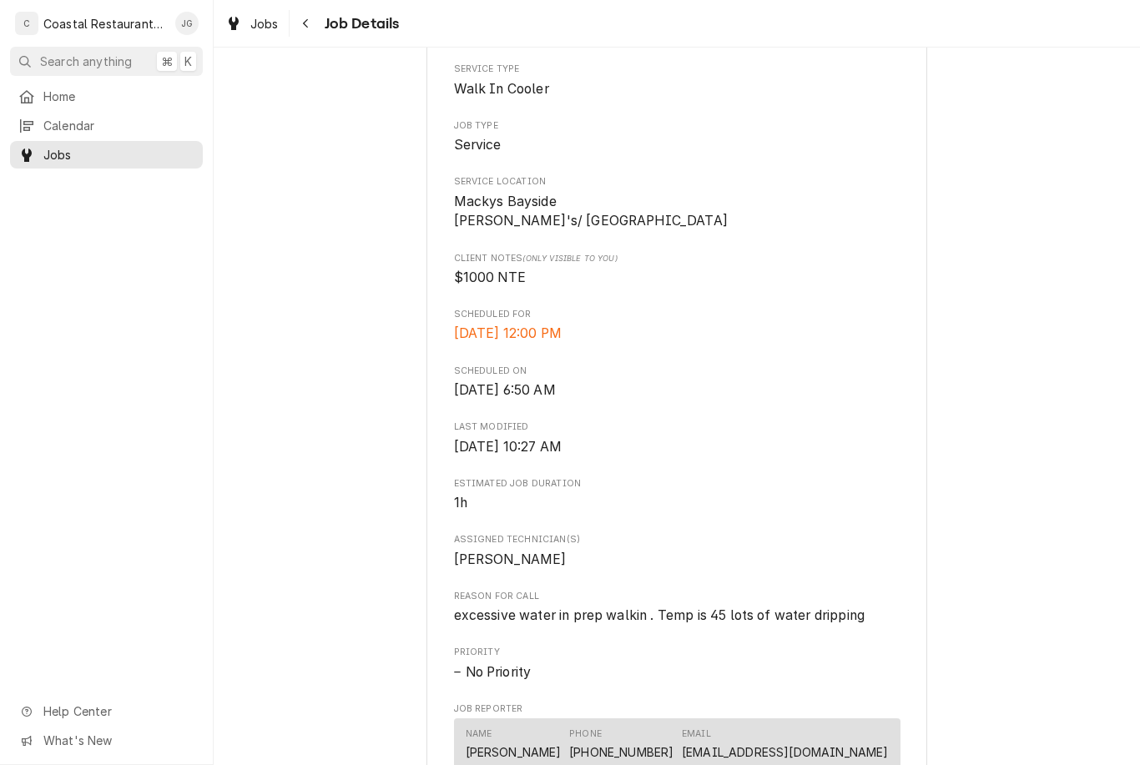
scroll to position [277, 0]
click at [119, 93] on span "Home" at bounding box center [118, 97] width 151 height 18
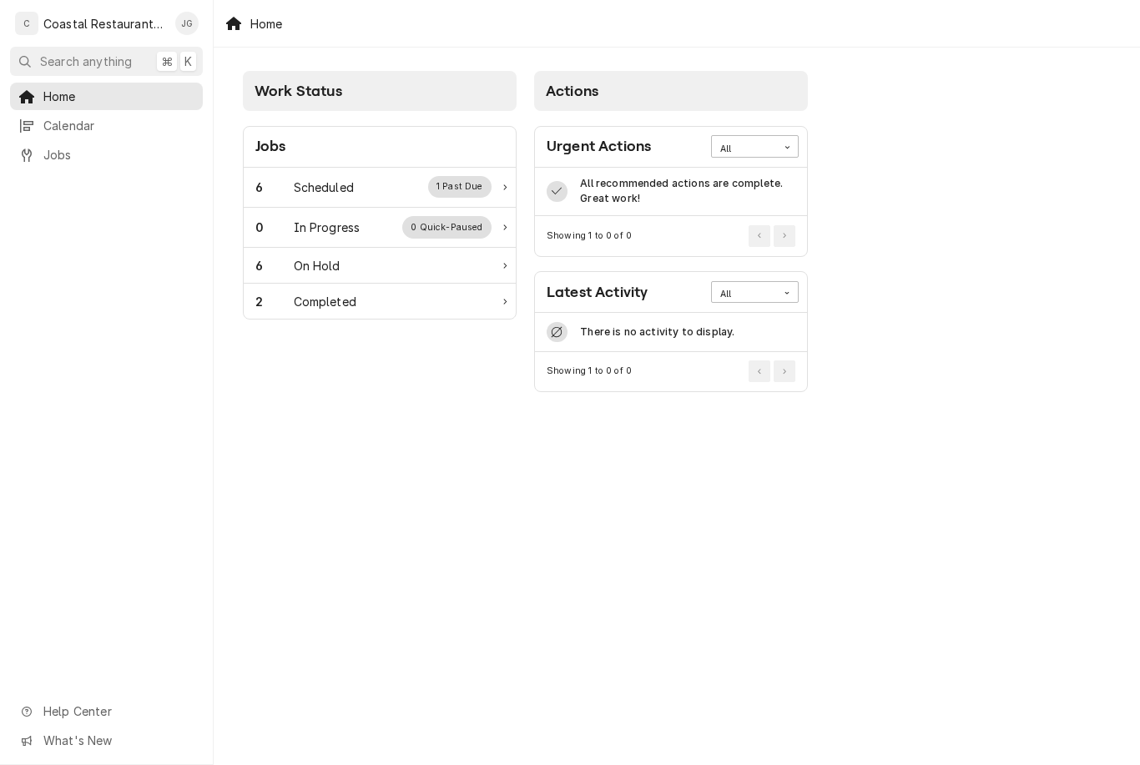
click at [351, 195] on div "Scheduled" at bounding box center [324, 188] width 60 height 18
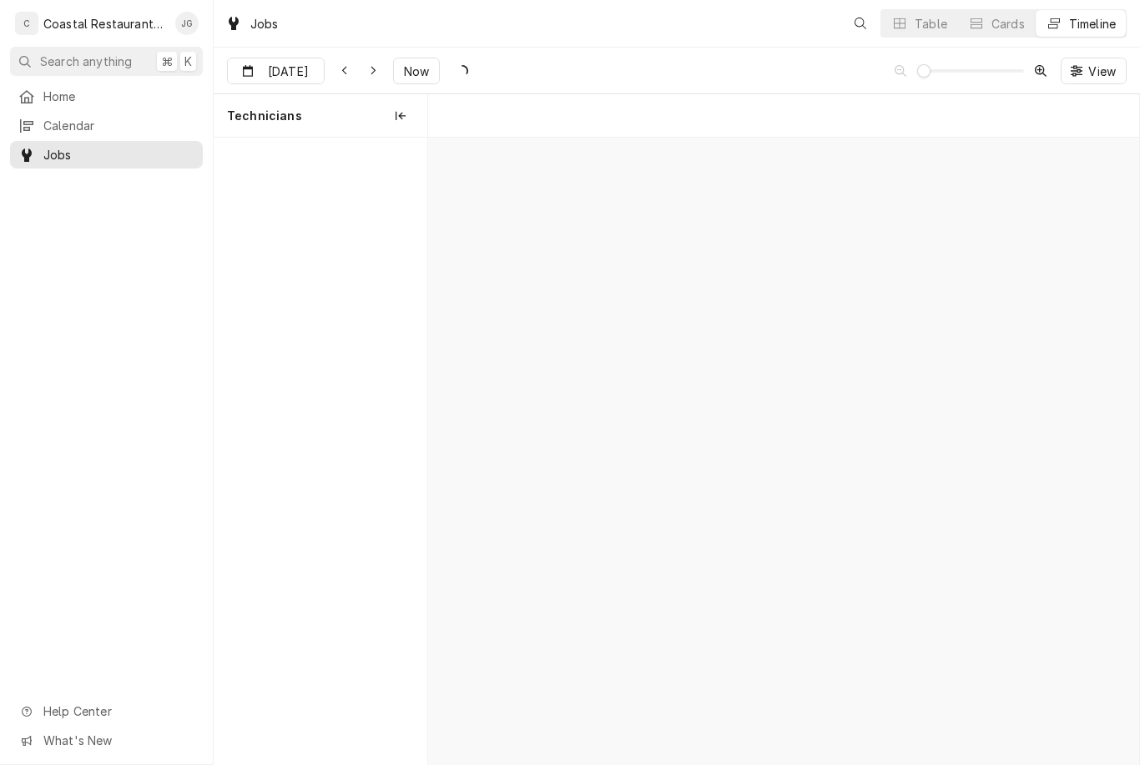
scroll to position [0, 14087]
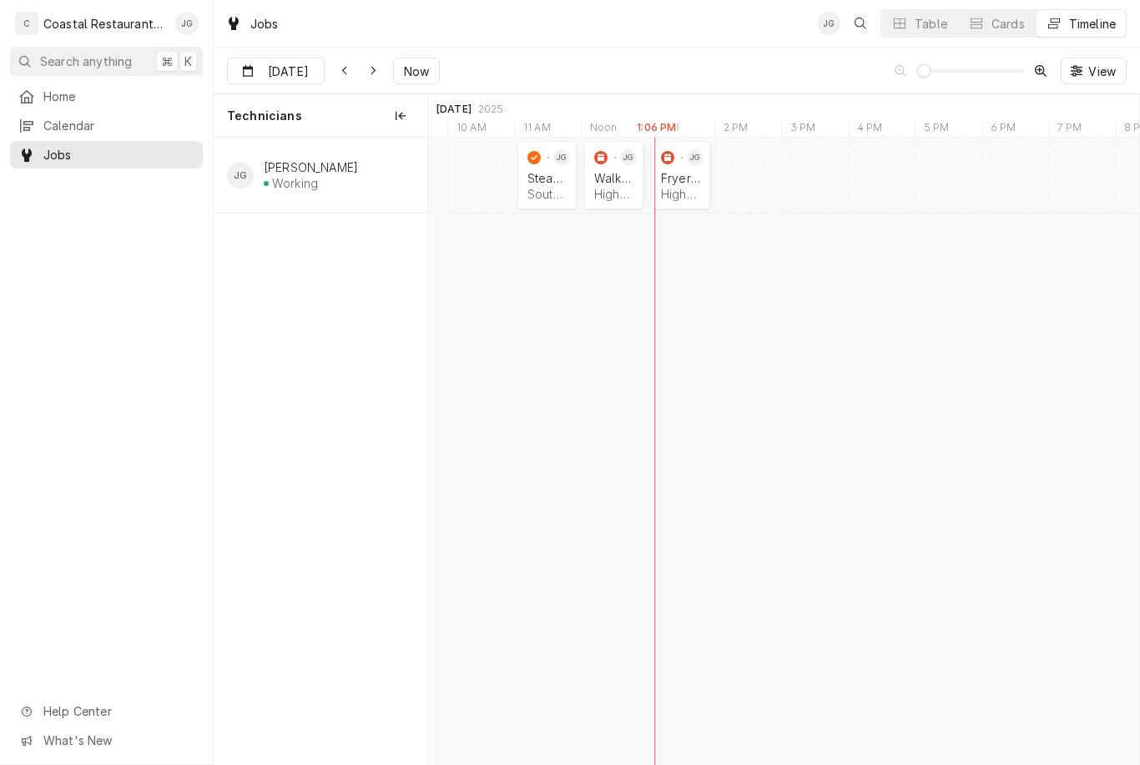
click at [627, 189] on div "Highwater Managment | Ocean City, 21842" at bounding box center [613, 194] width 39 height 14
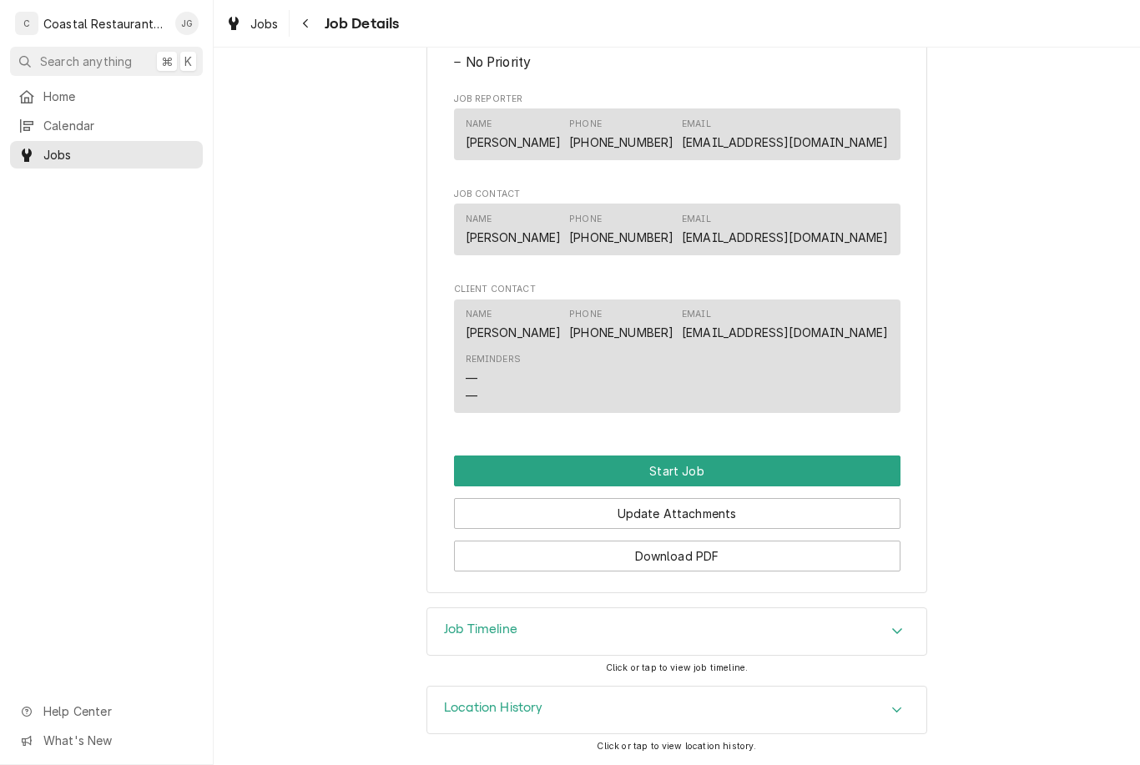
scroll to position [884, 0]
click at [697, 471] on button "Start Job" at bounding box center [677, 472] width 447 height 31
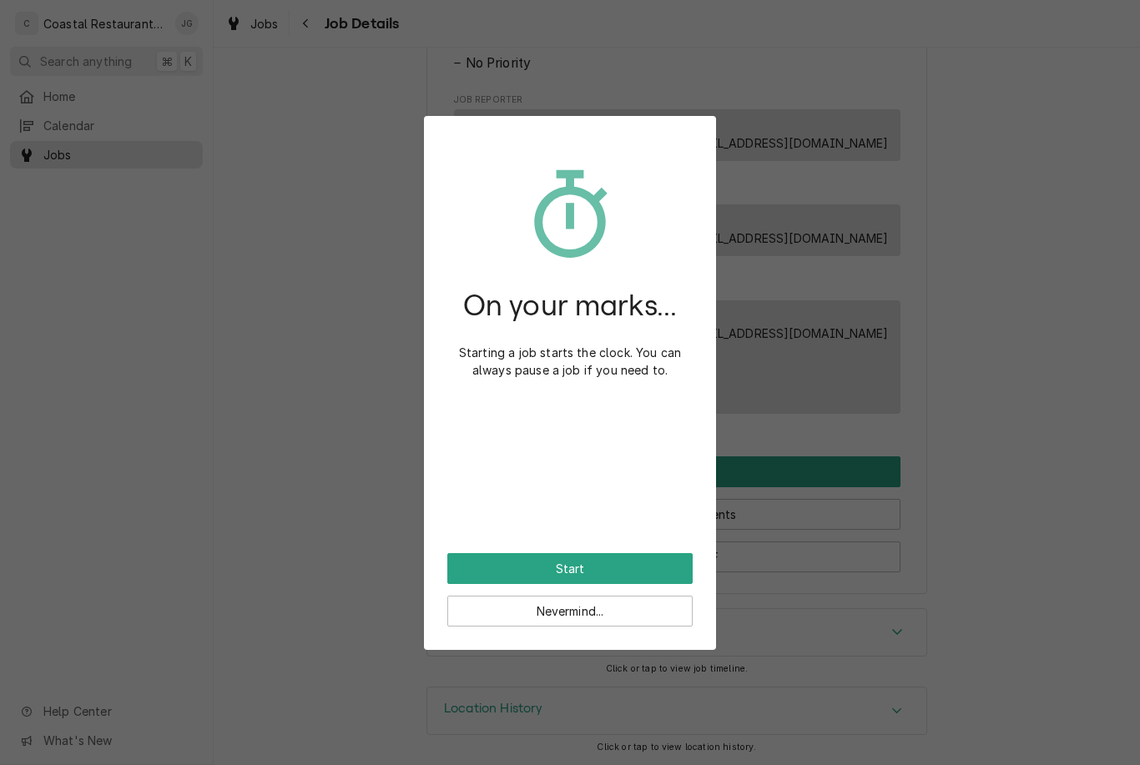
click at [605, 573] on button "Start" at bounding box center [569, 568] width 245 height 31
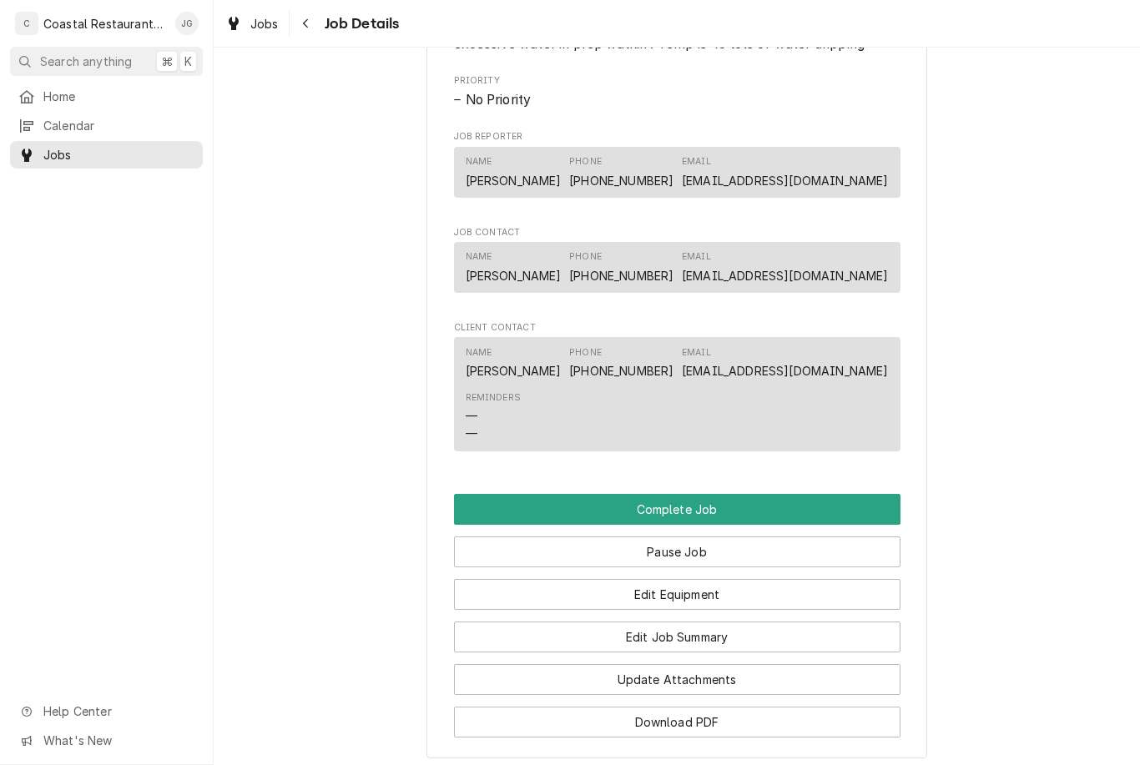
scroll to position [903, 0]
